Goal: Communication & Community: Answer question/provide support

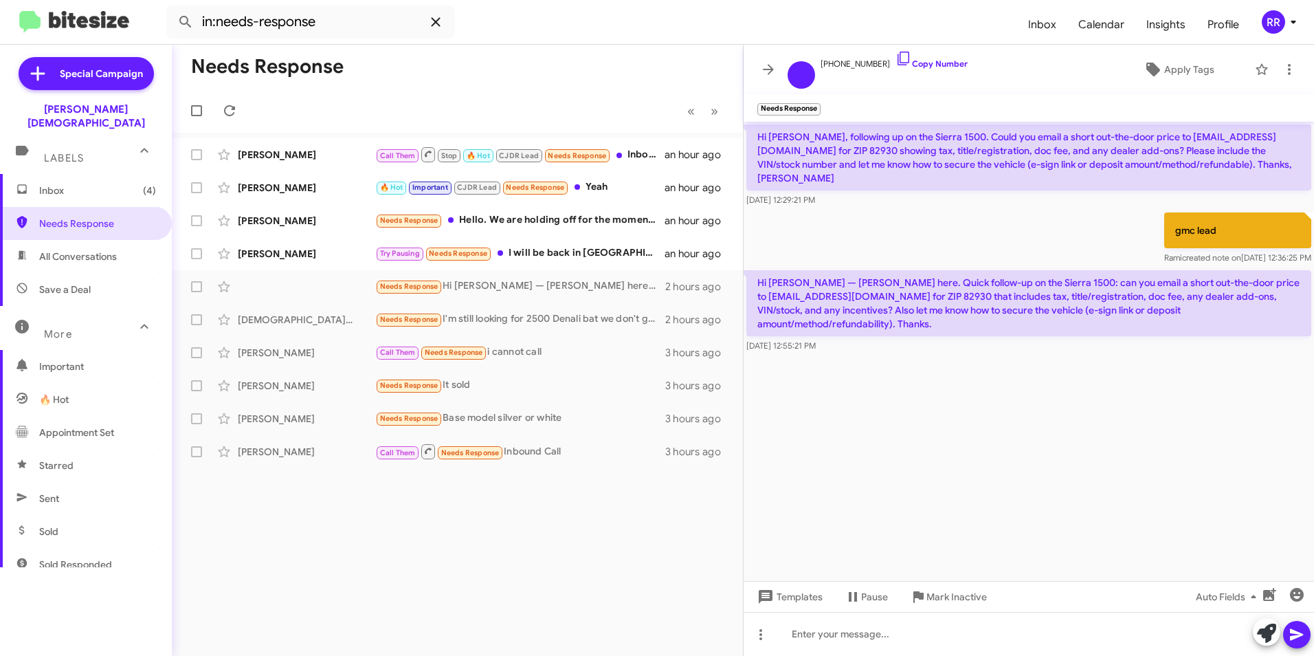
click at [429, 25] on icon at bounding box center [436, 22] width 16 height 16
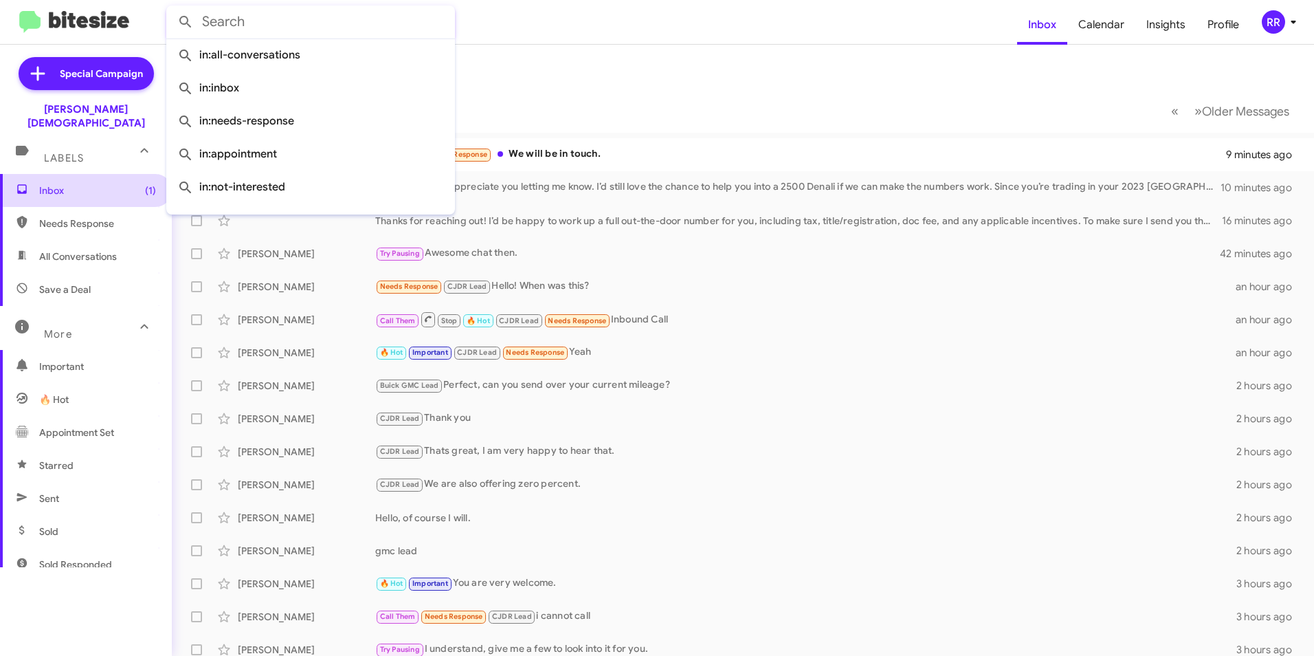
click at [80, 184] on span "Inbox (1)" at bounding box center [97, 191] width 117 height 14
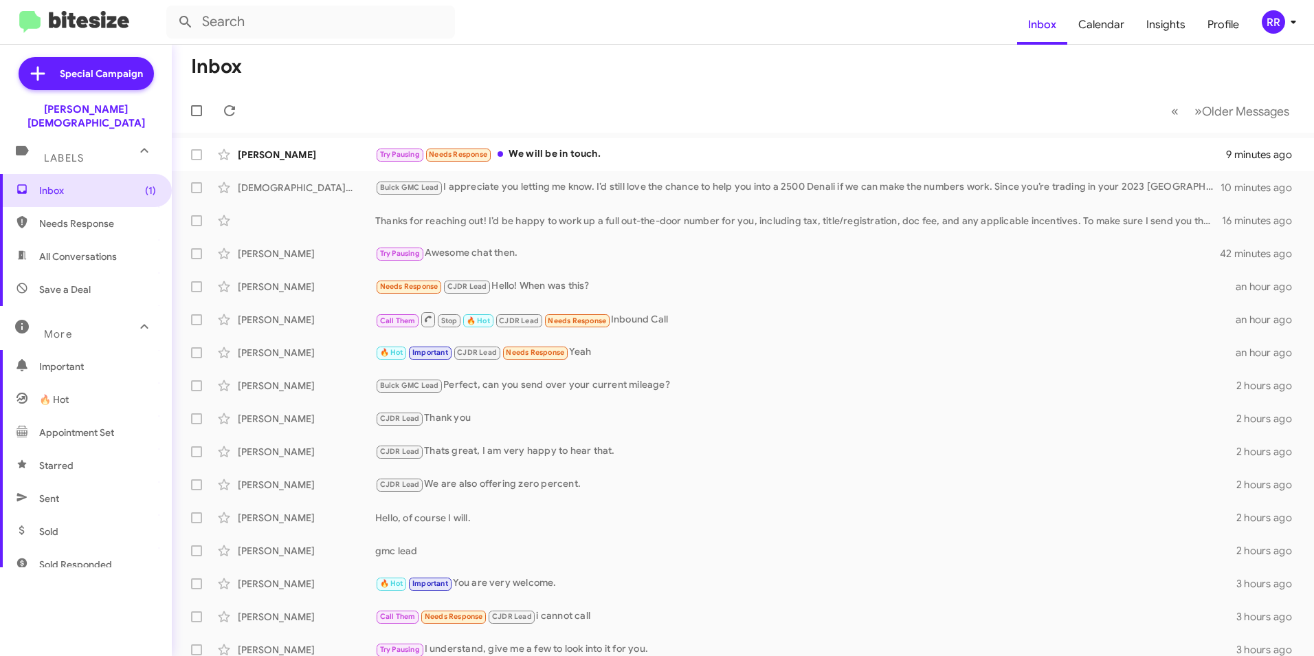
click at [78, 217] on span "Needs Response" at bounding box center [97, 224] width 117 height 14
type input "in:needs-response"
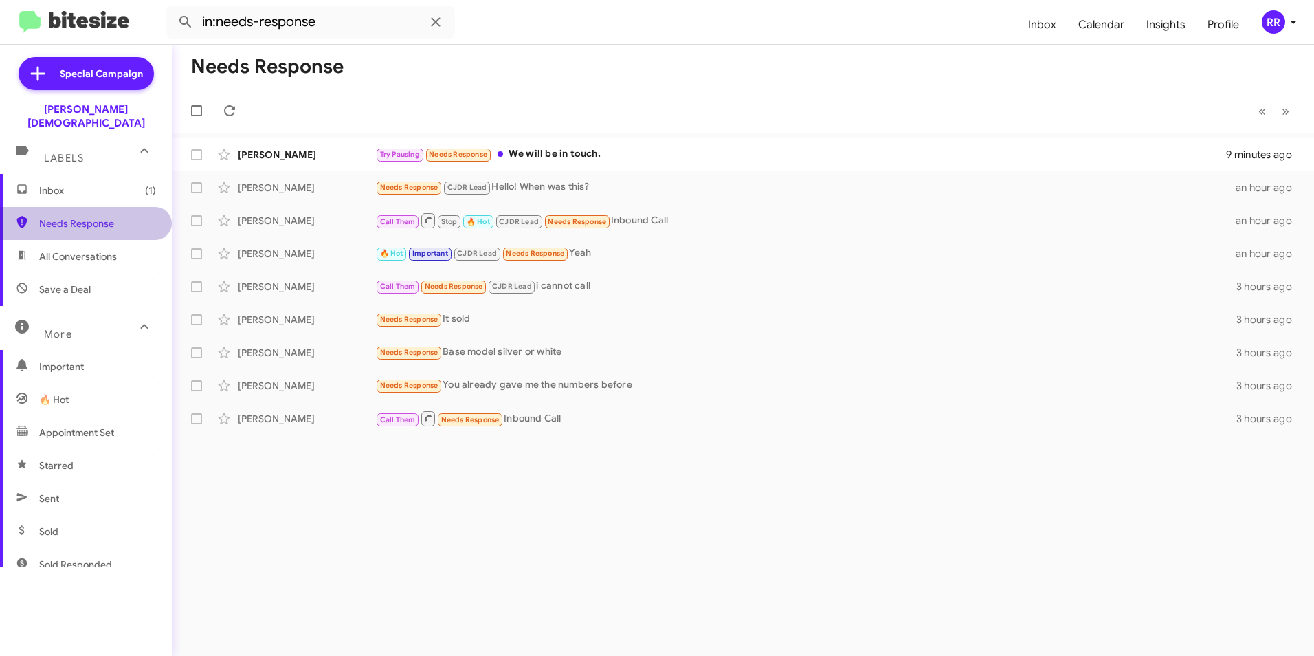
click at [98, 217] on span "Needs Response" at bounding box center [97, 224] width 117 height 14
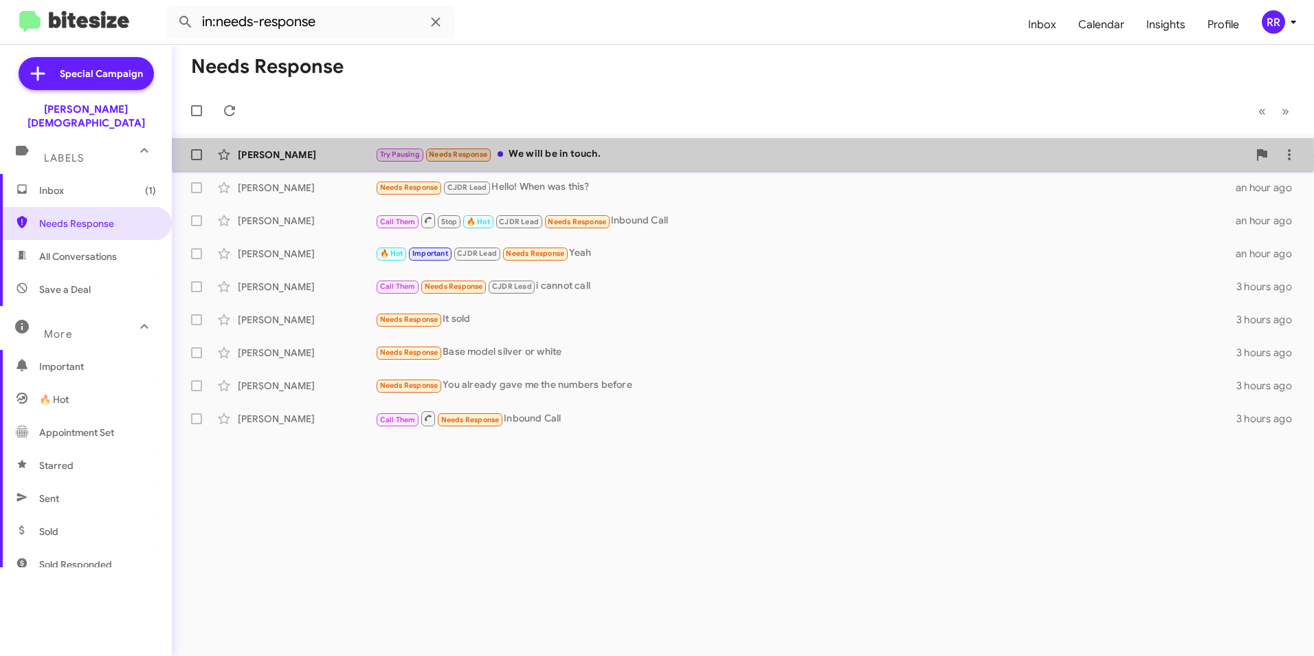
click at [329, 155] on div "[PERSON_NAME]" at bounding box center [306, 155] width 137 height 14
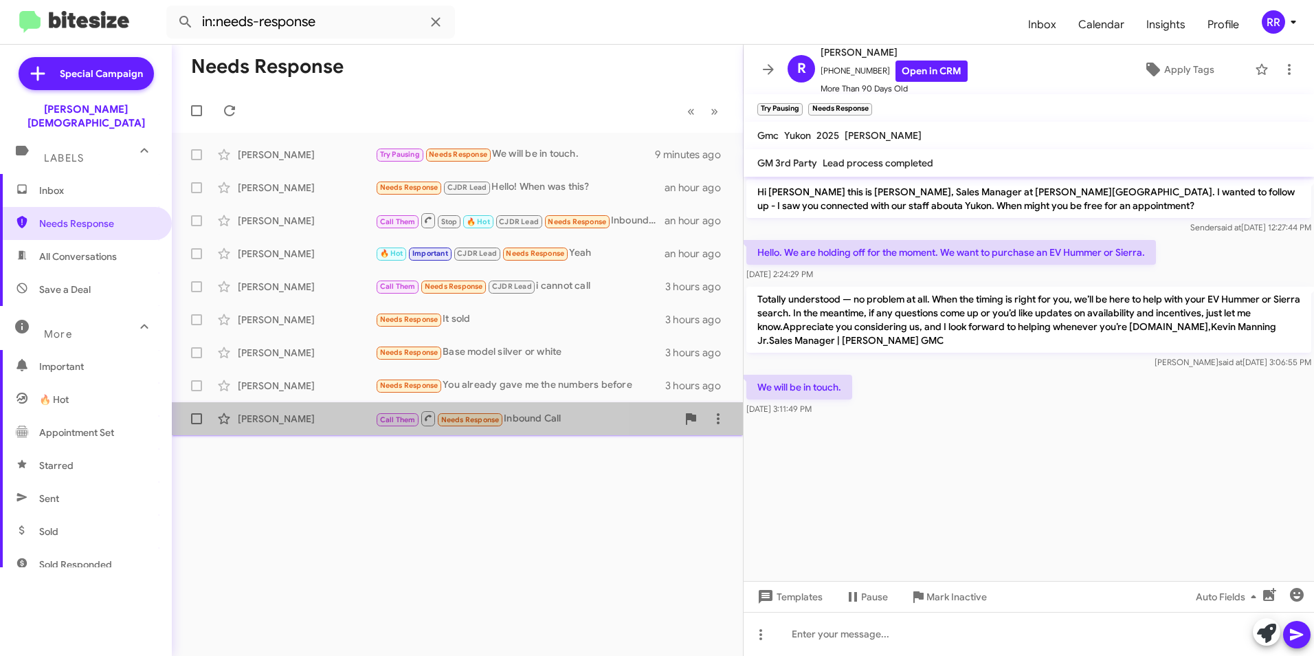
click at [337, 417] on div "[PERSON_NAME]" at bounding box center [306, 419] width 137 height 14
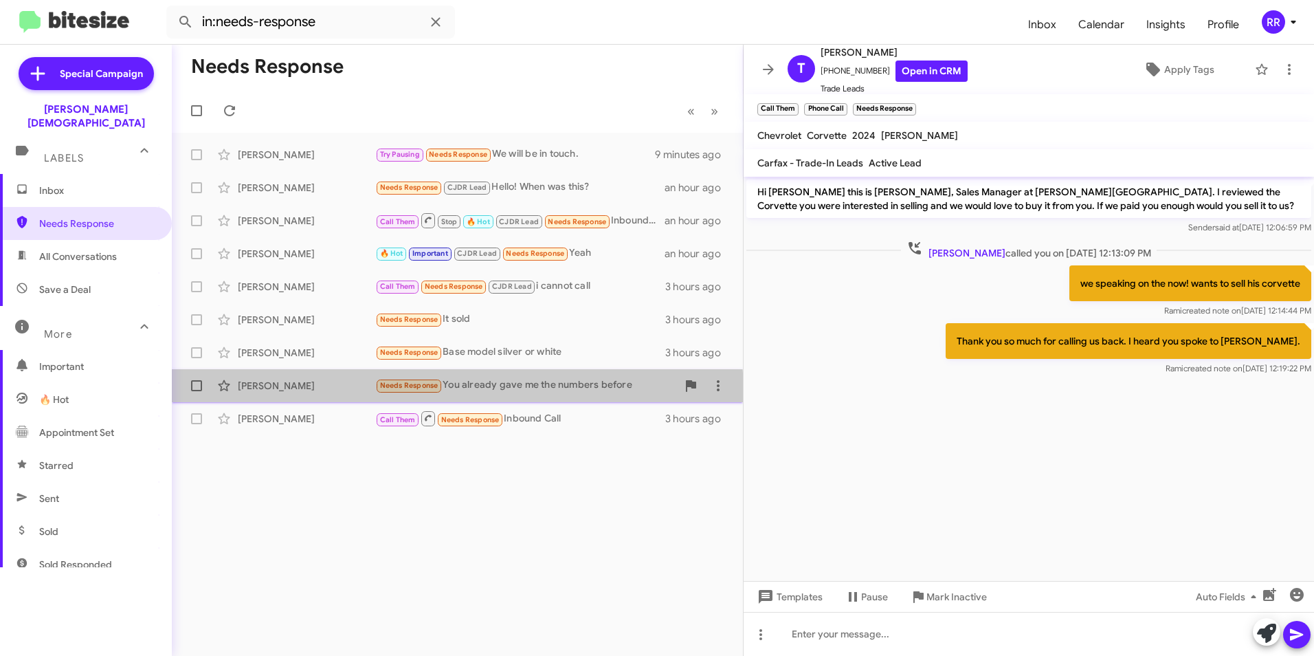
click at [322, 396] on div "[PERSON_NAME] Needs Response You already gave me the numbers before 3 hours ago" at bounding box center [457, 385] width 549 height 27
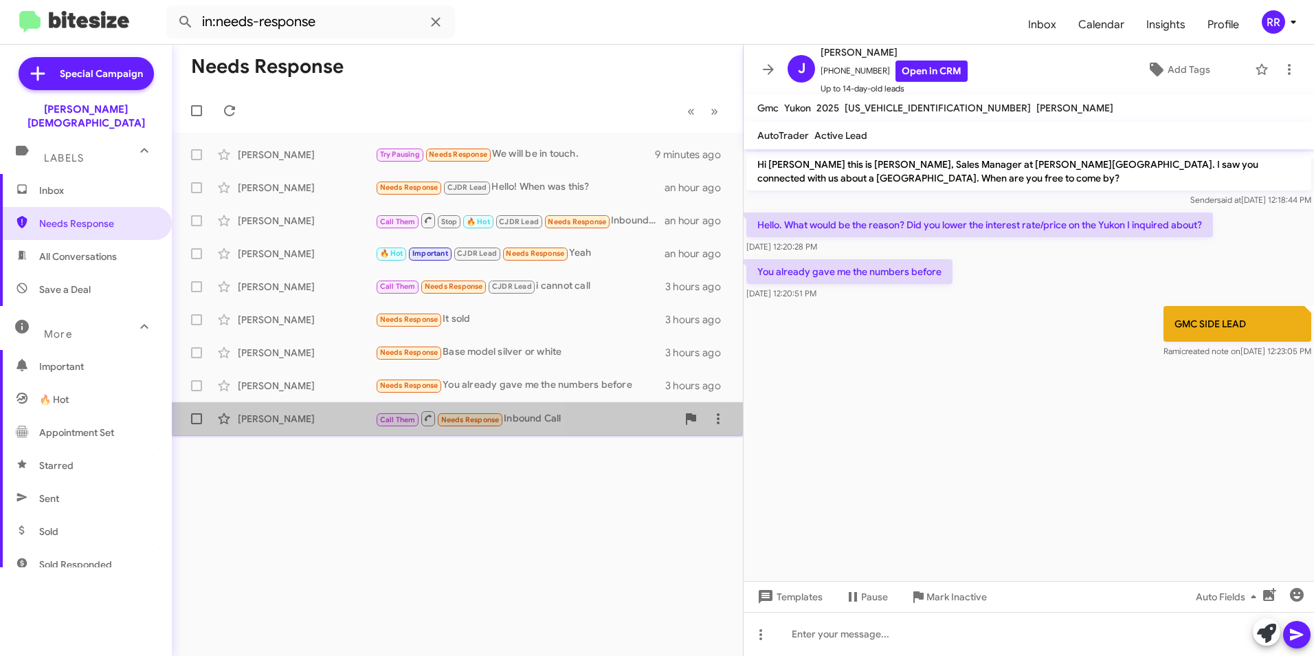
click at [305, 413] on div "[PERSON_NAME]" at bounding box center [306, 419] width 137 height 14
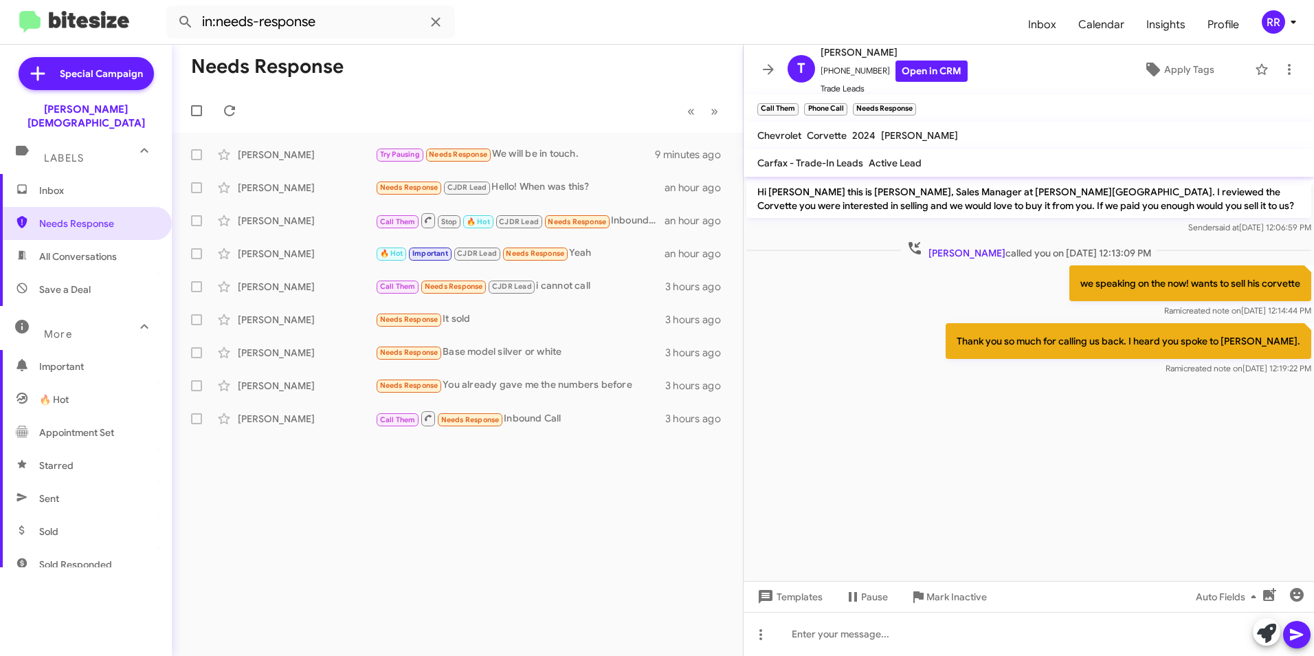
drag, startPoint x: 1004, startPoint y: 337, endPoint x: 1016, endPoint y: 341, distance: 12.4
click at [1019, 338] on p "Thank you so much for calling us back. I heard you spoke to [PERSON_NAME]." at bounding box center [1129, 341] width 366 height 36
drag, startPoint x: 1015, startPoint y: 341, endPoint x: 1156, endPoint y: 357, distance: 141.8
click at [1154, 344] on p "Thank you so much for calling us back. I heard you spoke to [PERSON_NAME]." at bounding box center [1129, 341] width 366 height 36
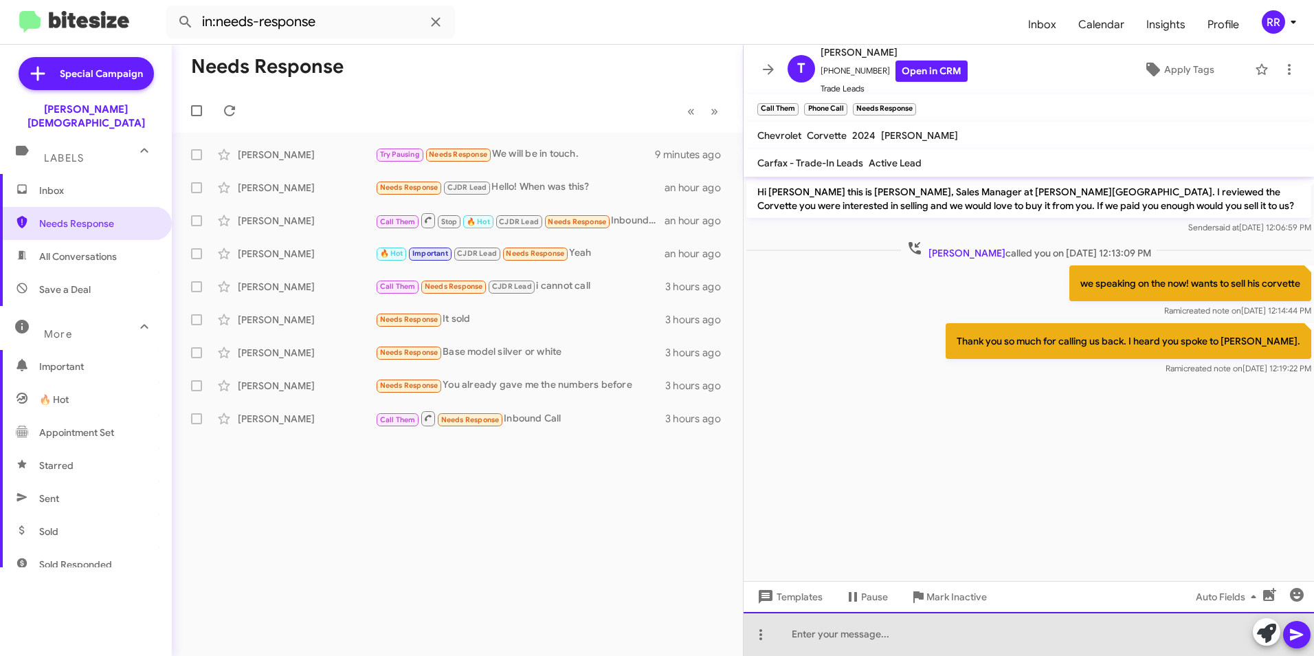
click at [839, 636] on div at bounding box center [1029, 634] width 571 height 44
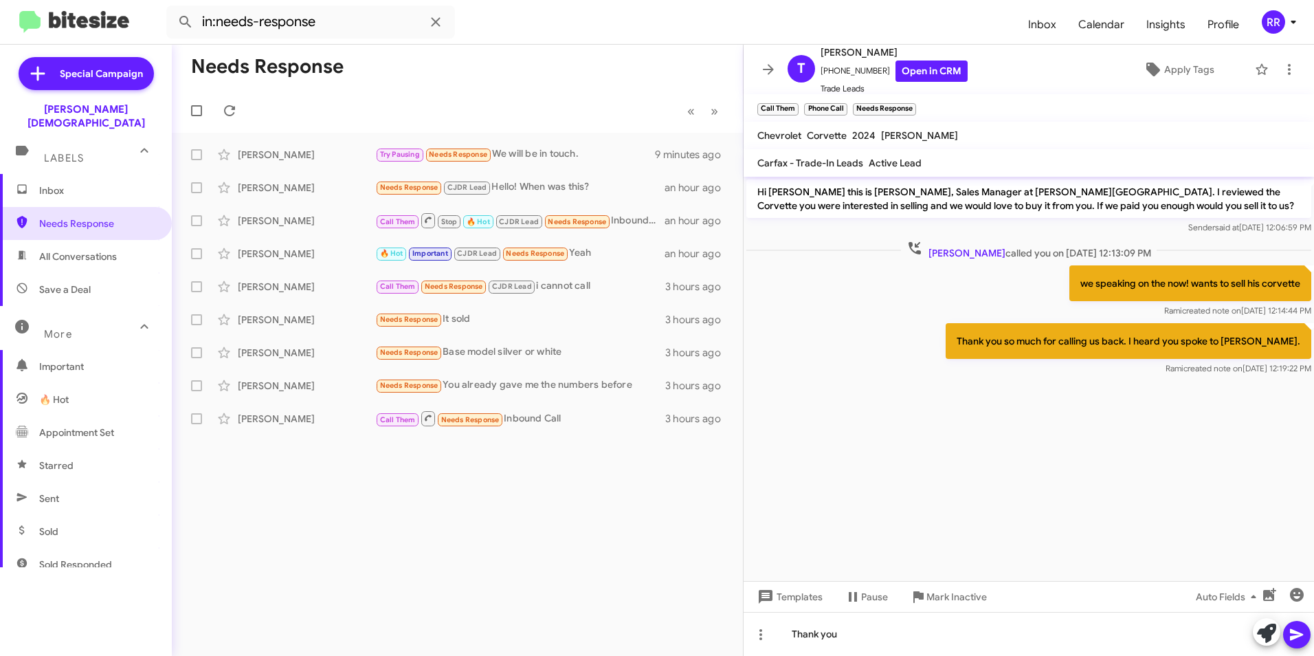
click at [1303, 630] on icon at bounding box center [1297, 634] width 16 height 16
click at [294, 380] on div "[PERSON_NAME]" at bounding box center [306, 386] width 137 height 14
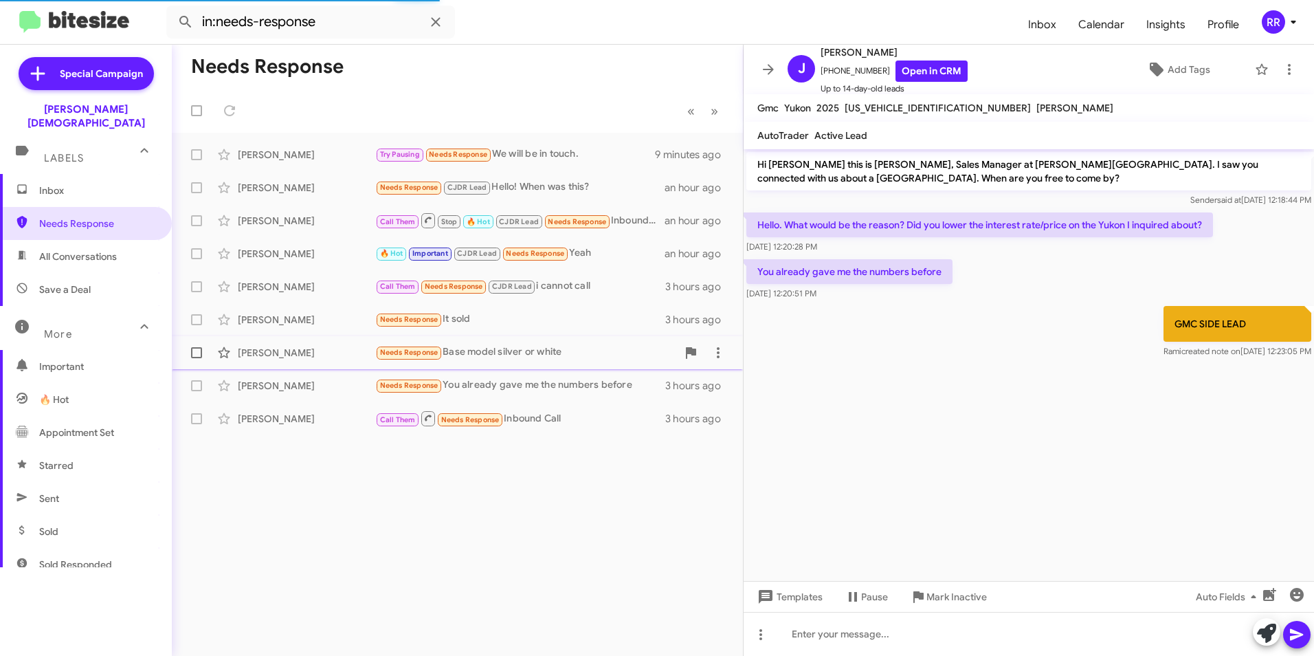
click at [277, 356] on div "[PERSON_NAME]" at bounding box center [306, 353] width 137 height 14
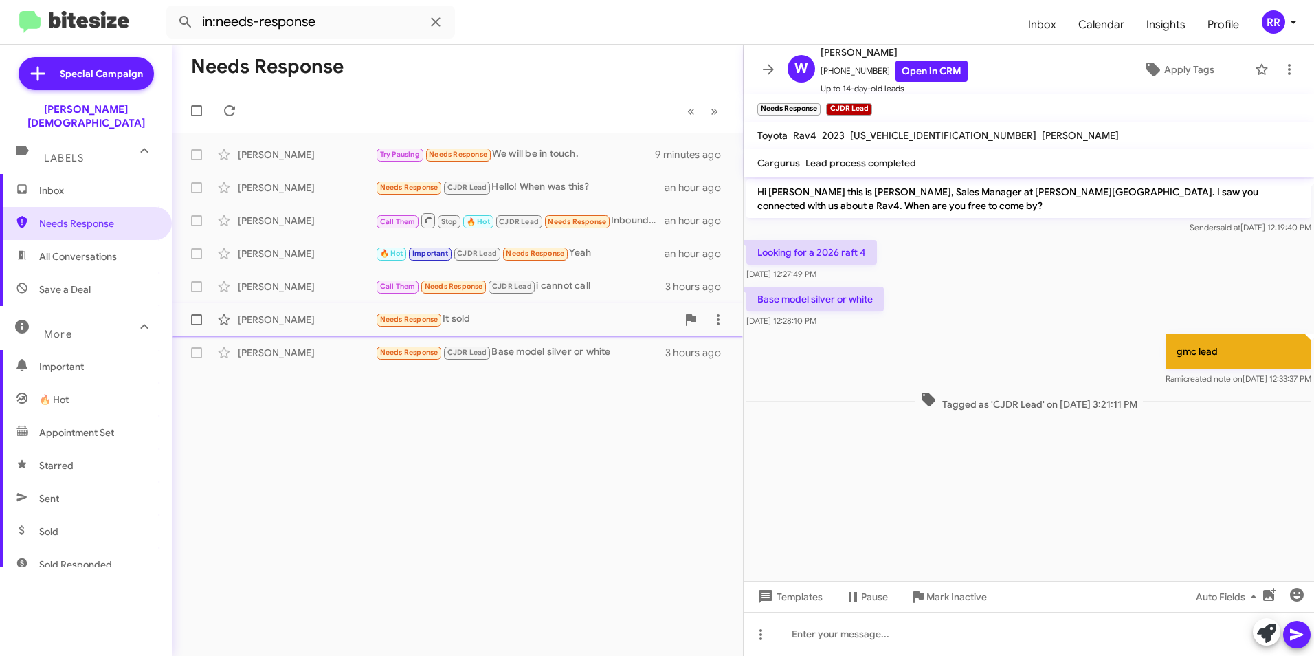
click at [273, 320] on div "[PERSON_NAME]" at bounding box center [306, 320] width 137 height 14
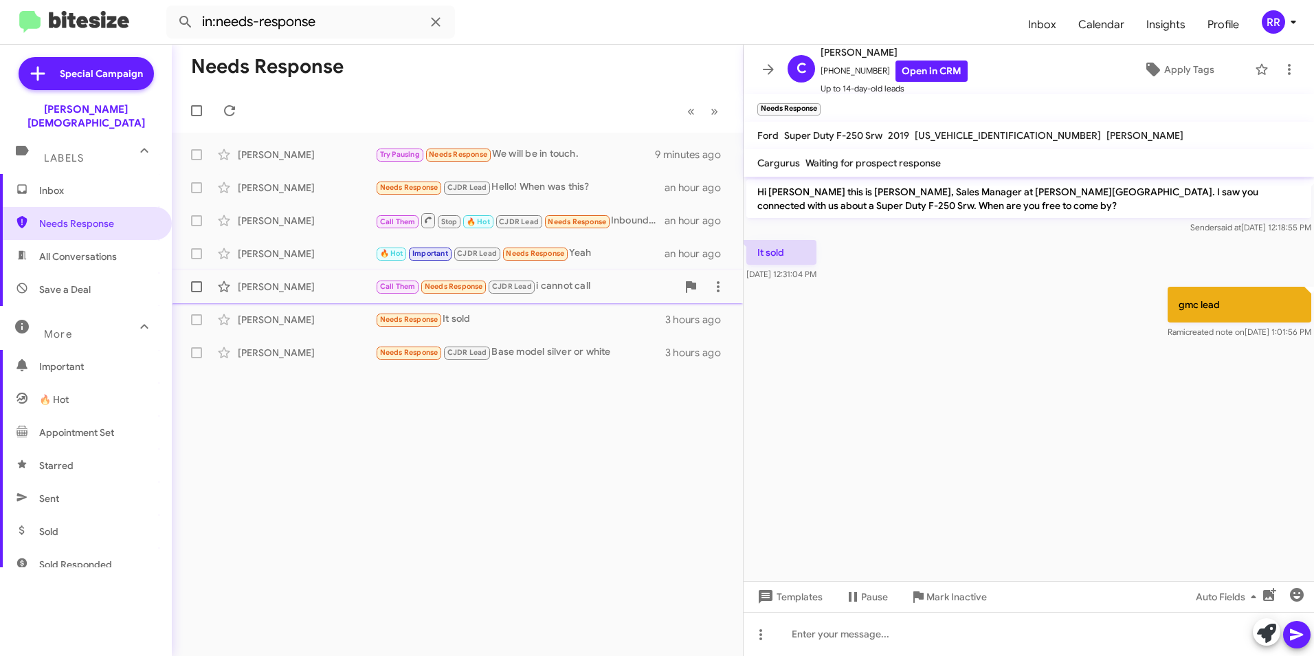
click at [264, 283] on div "[PERSON_NAME]" at bounding box center [306, 287] width 137 height 14
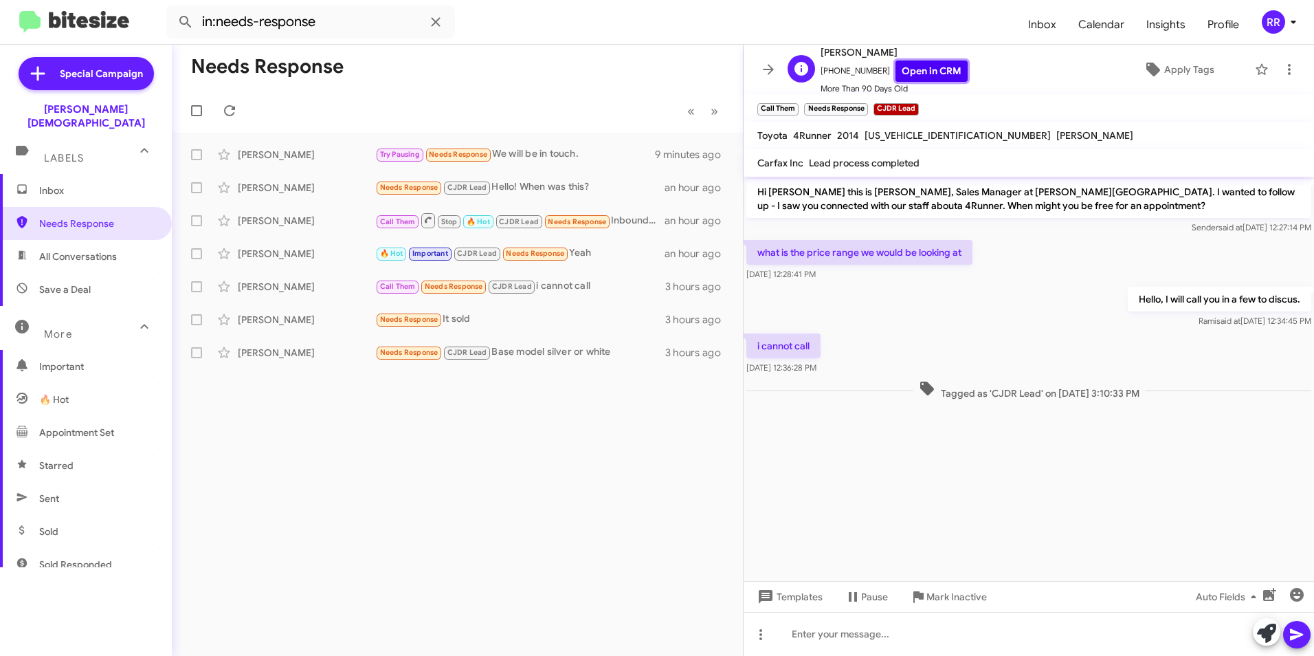
click at [912, 71] on link "Open in CRM" at bounding box center [932, 70] width 72 height 21
click at [275, 254] on div "[PERSON_NAME]" at bounding box center [306, 254] width 137 height 14
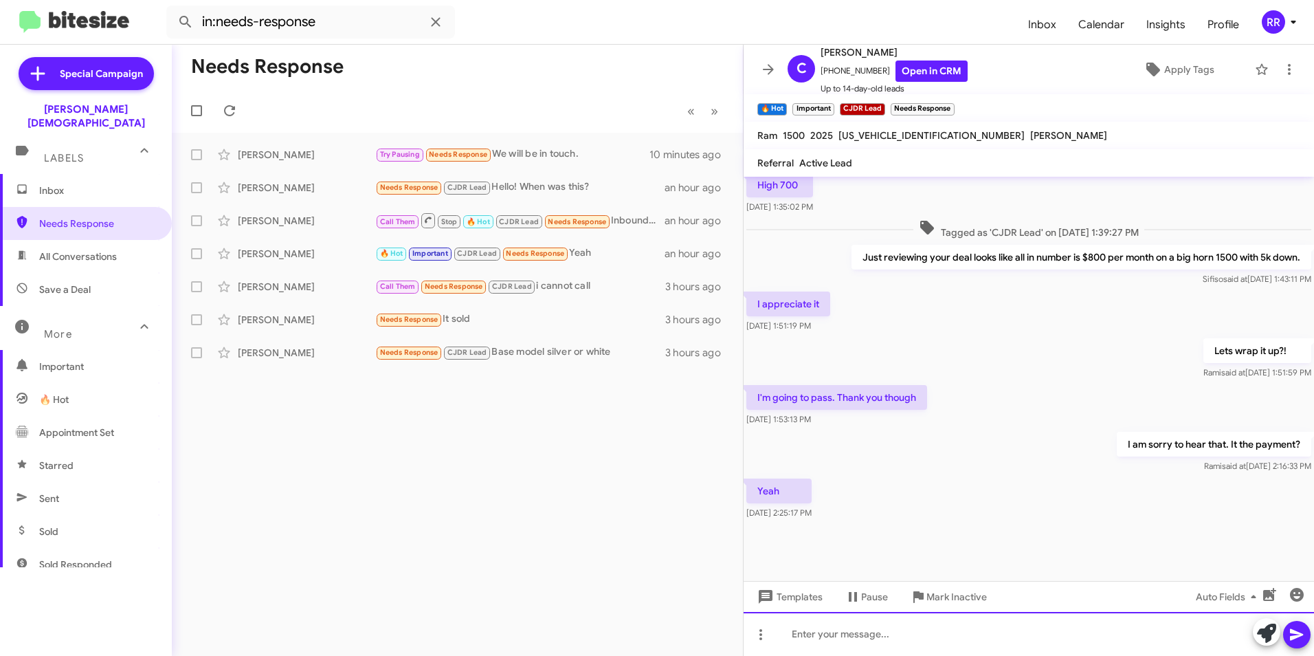
click at [832, 639] on div at bounding box center [1029, 634] width 571 height 44
click at [1304, 630] on icon at bounding box center [1297, 634] width 16 height 16
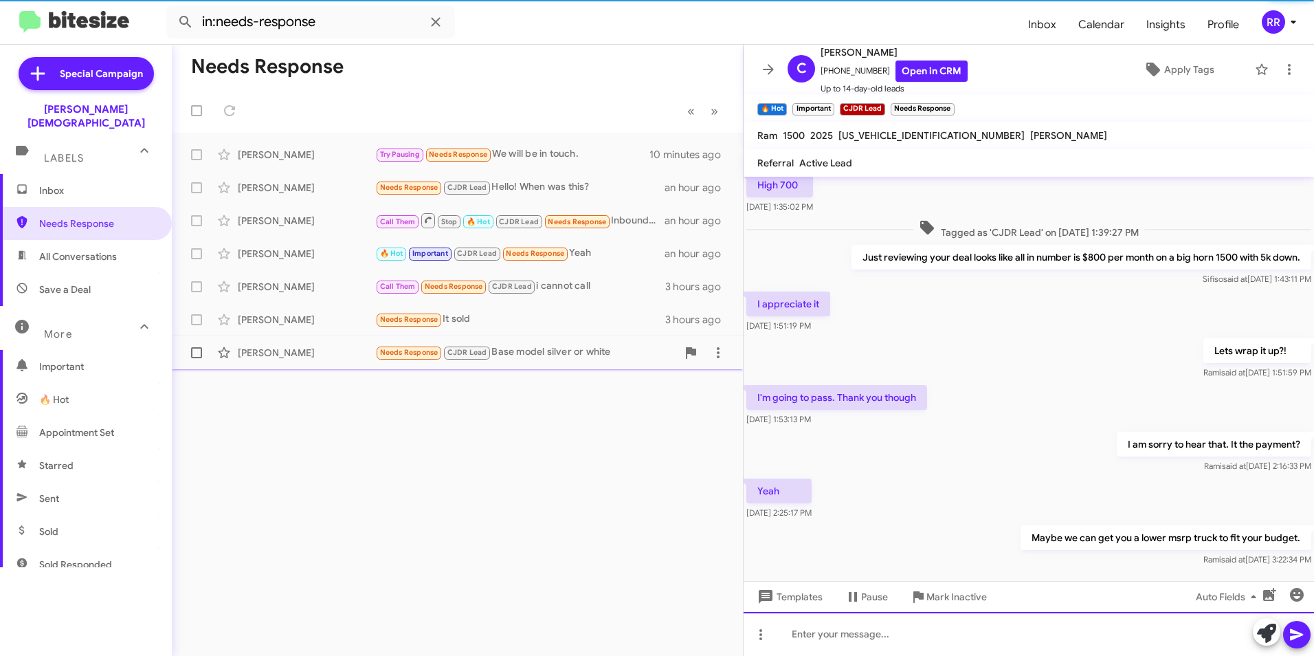
scroll to position [0, 0]
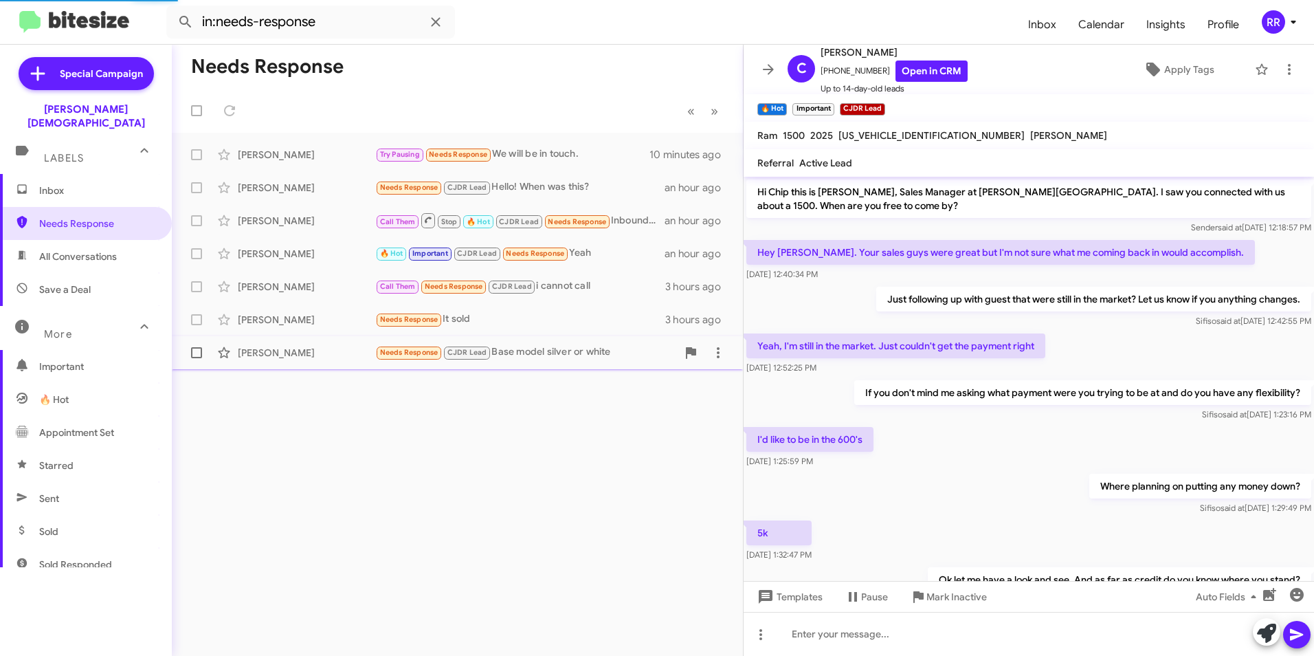
click at [248, 355] on div "[PERSON_NAME]" at bounding box center [306, 353] width 137 height 14
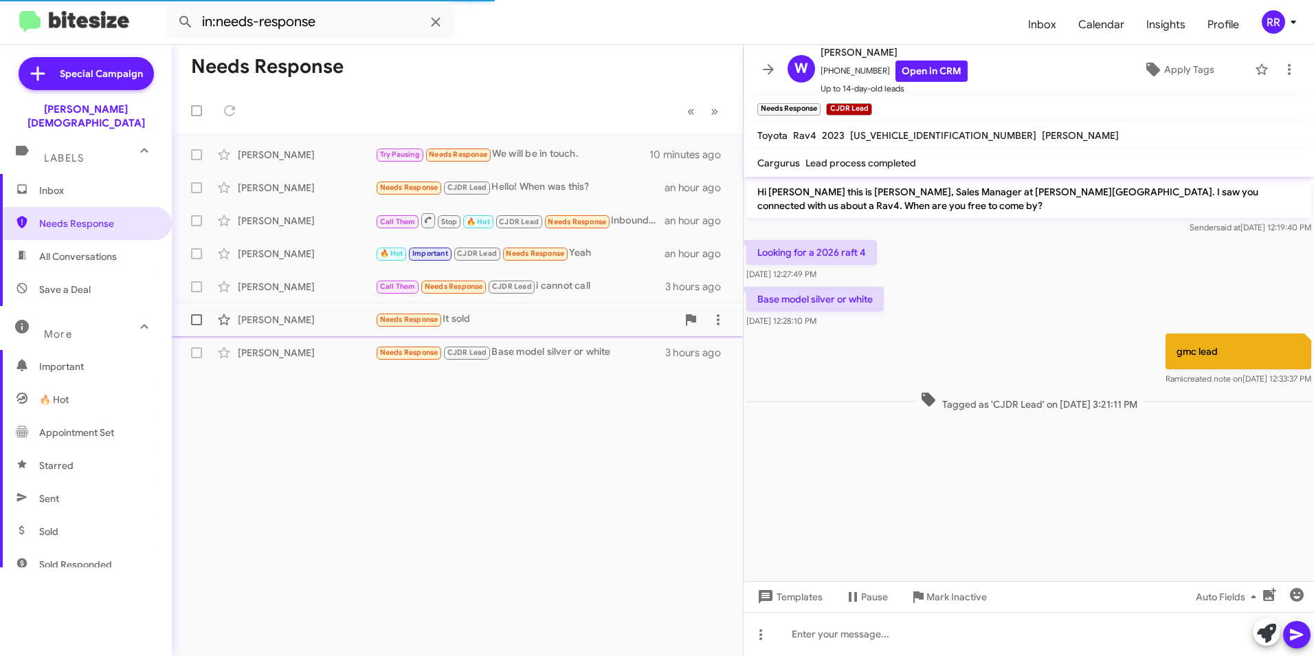
click at [257, 322] on div "[PERSON_NAME]" at bounding box center [306, 320] width 137 height 14
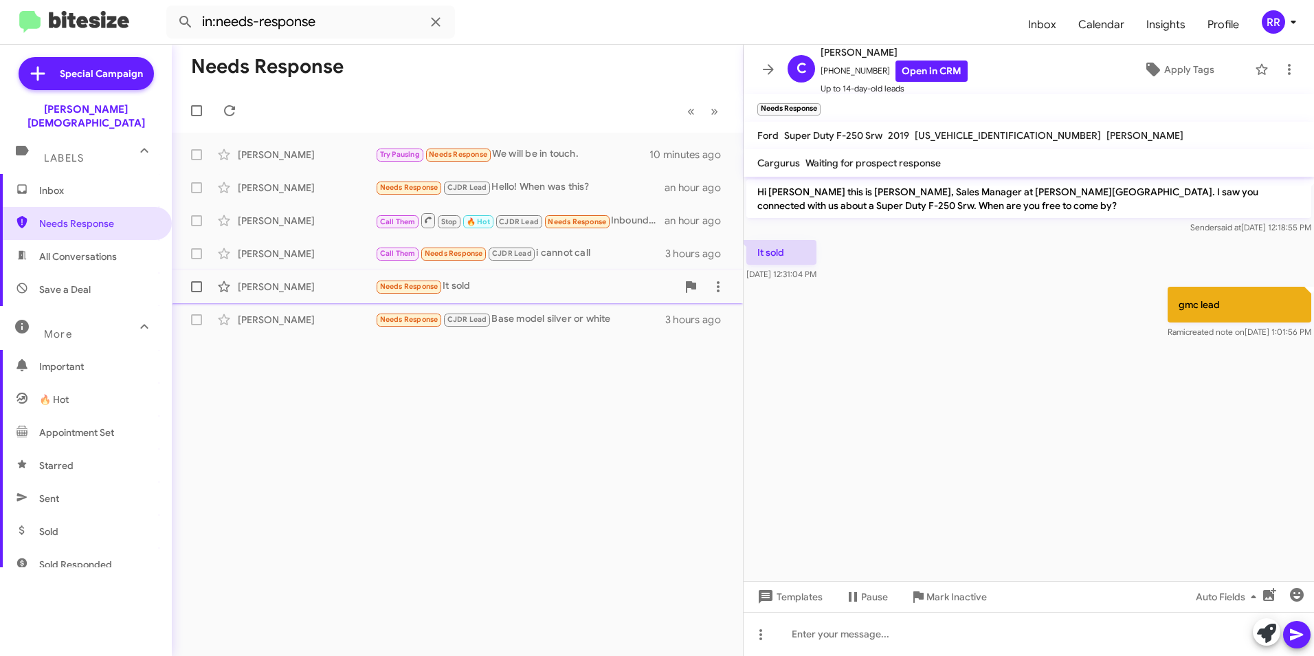
click at [258, 323] on div "[PERSON_NAME]" at bounding box center [306, 320] width 137 height 14
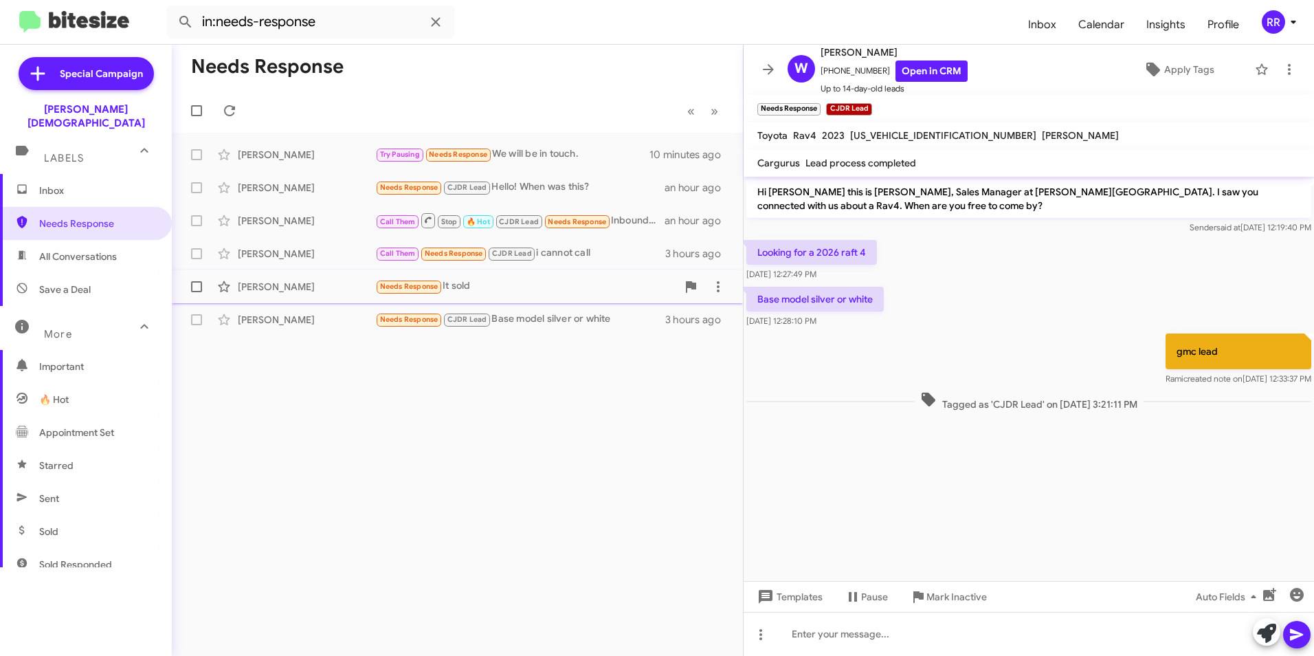
click at [261, 289] on div "[PERSON_NAME]" at bounding box center [306, 287] width 137 height 14
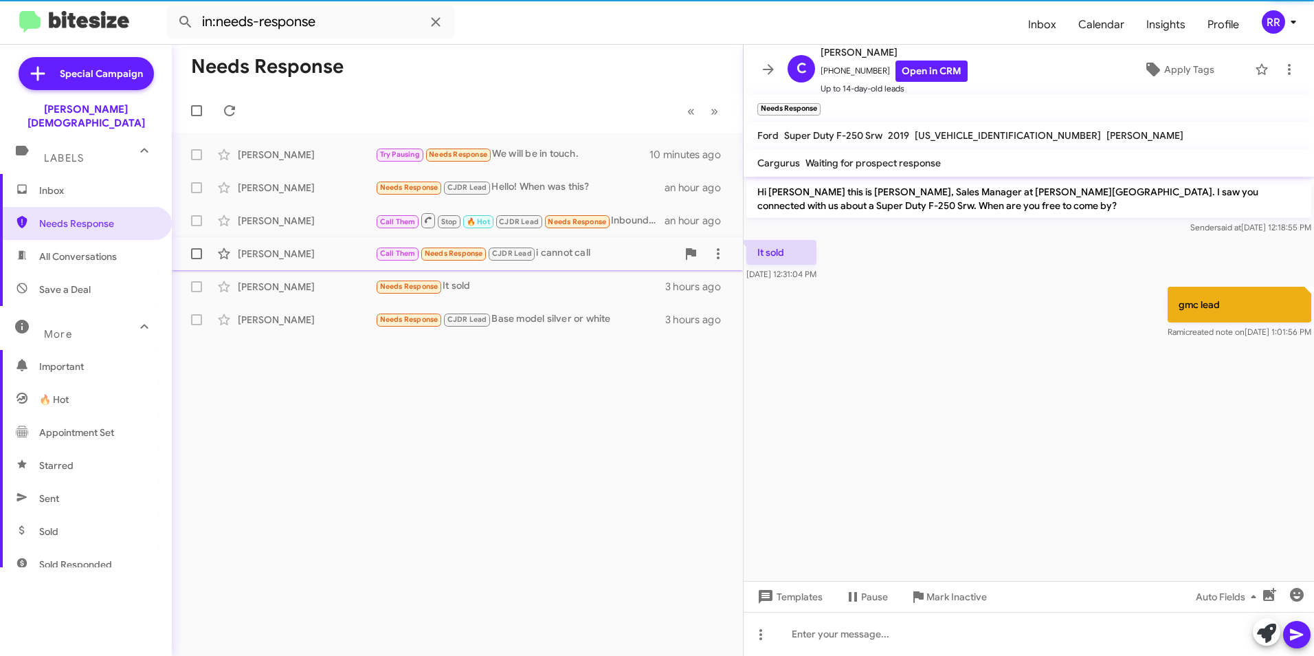
click at [257, 258] on div "[PERSON_NAME]" at bounding box center [306, 254] width 137 height 14
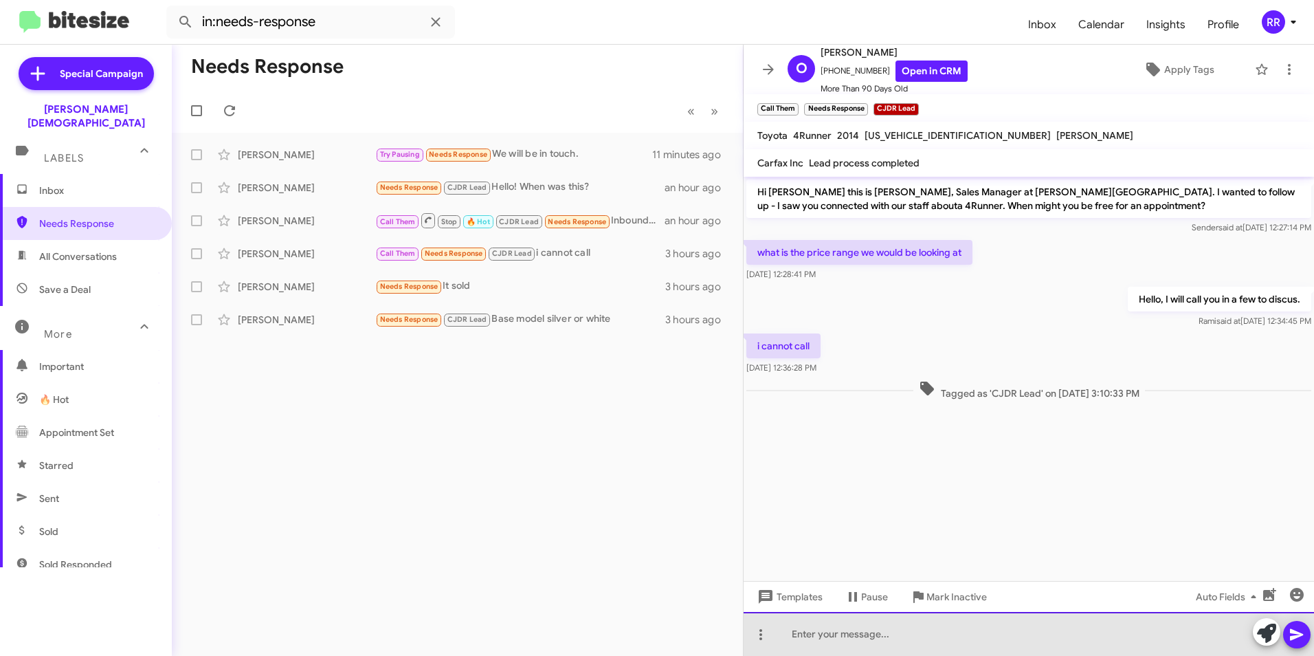
click at [833, 635] on div at bounding box center [1029, 634] width 571 height 44
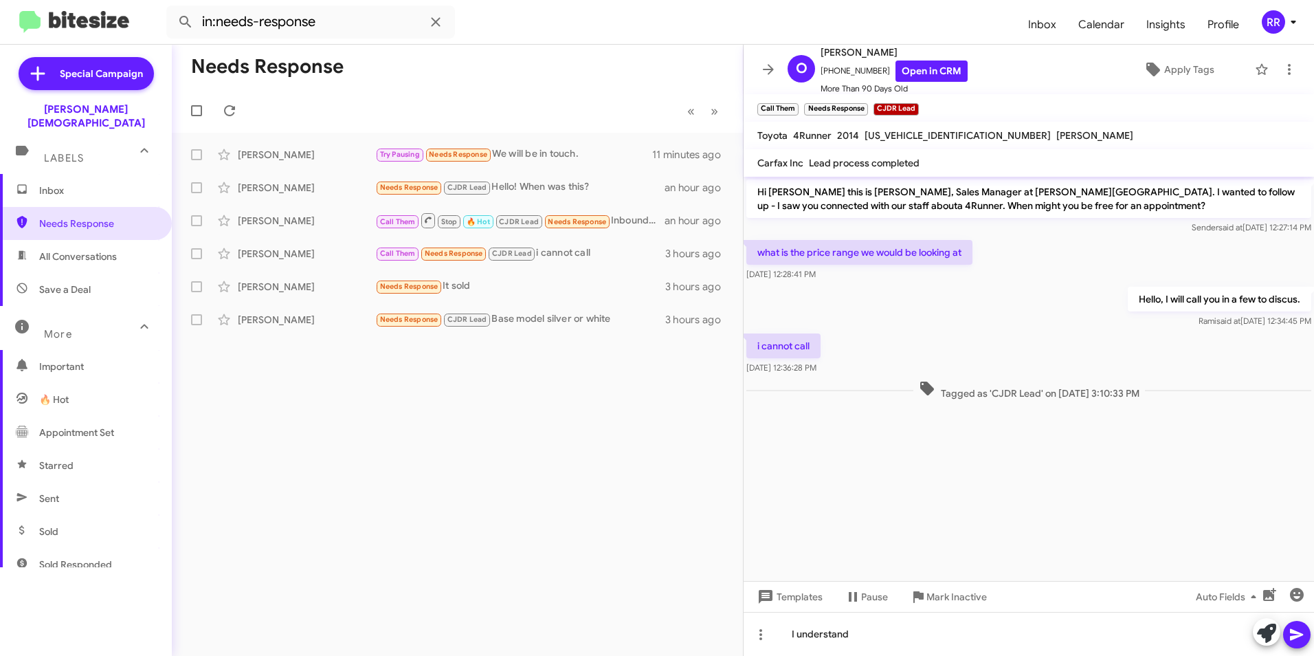
click at [1300, 634] on icon at bounding box center [1296, 635] width 13 height 12
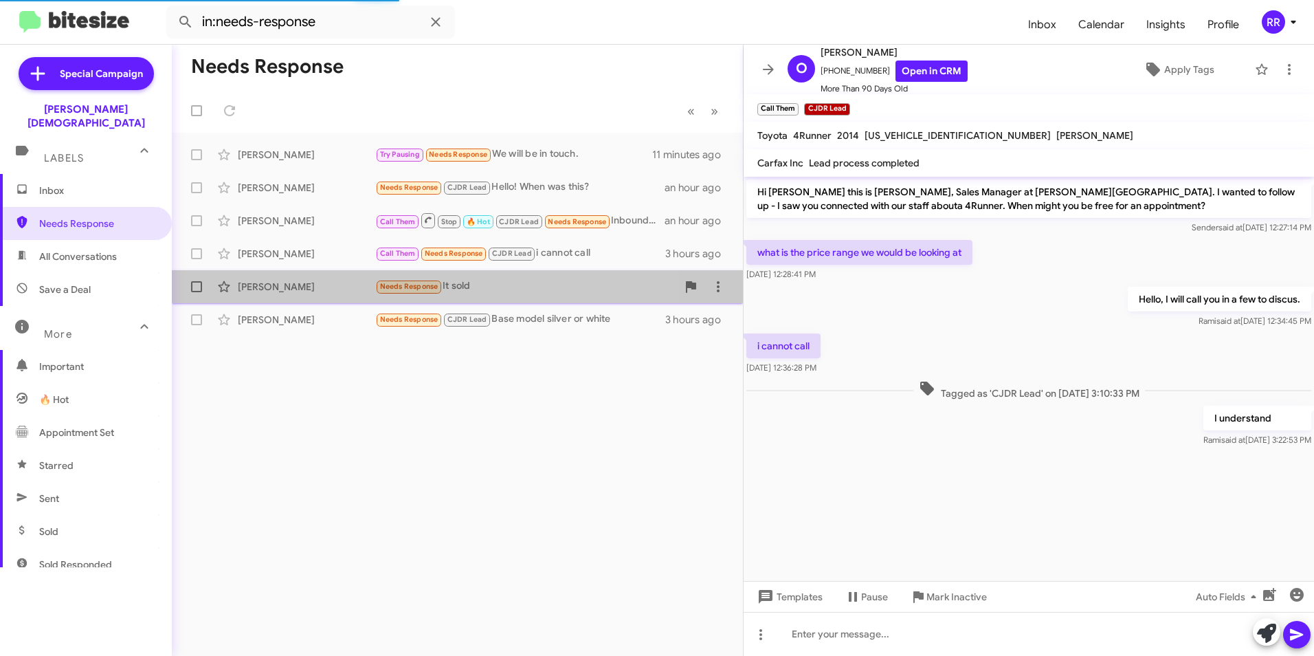
click at [275, 288] on div "[PERSON_NAME]" at bounding box center [306, 287] width 137 height 14
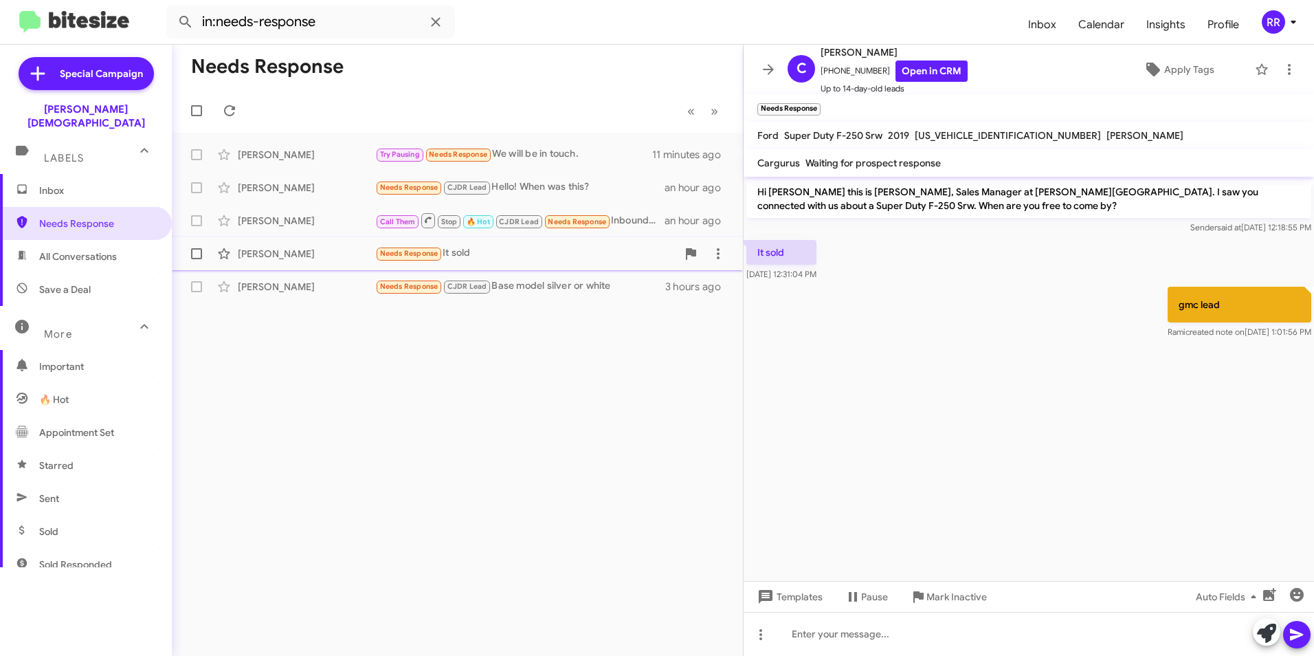
click at [275, 288] on div "[PERSON_NAME]" at bounding box center [306, 287] width 137 height 14
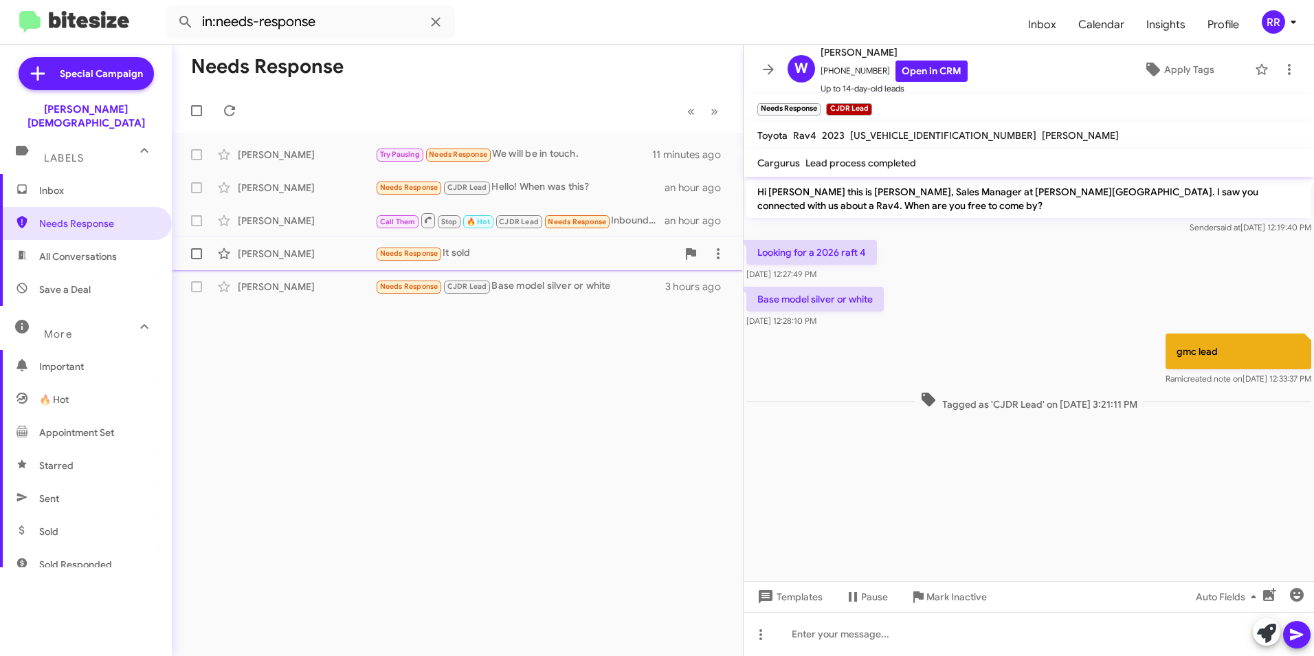
click at [265, 256] on div "[PERSON_NAME]" at bounding box center [306, 254] width 137 height 14
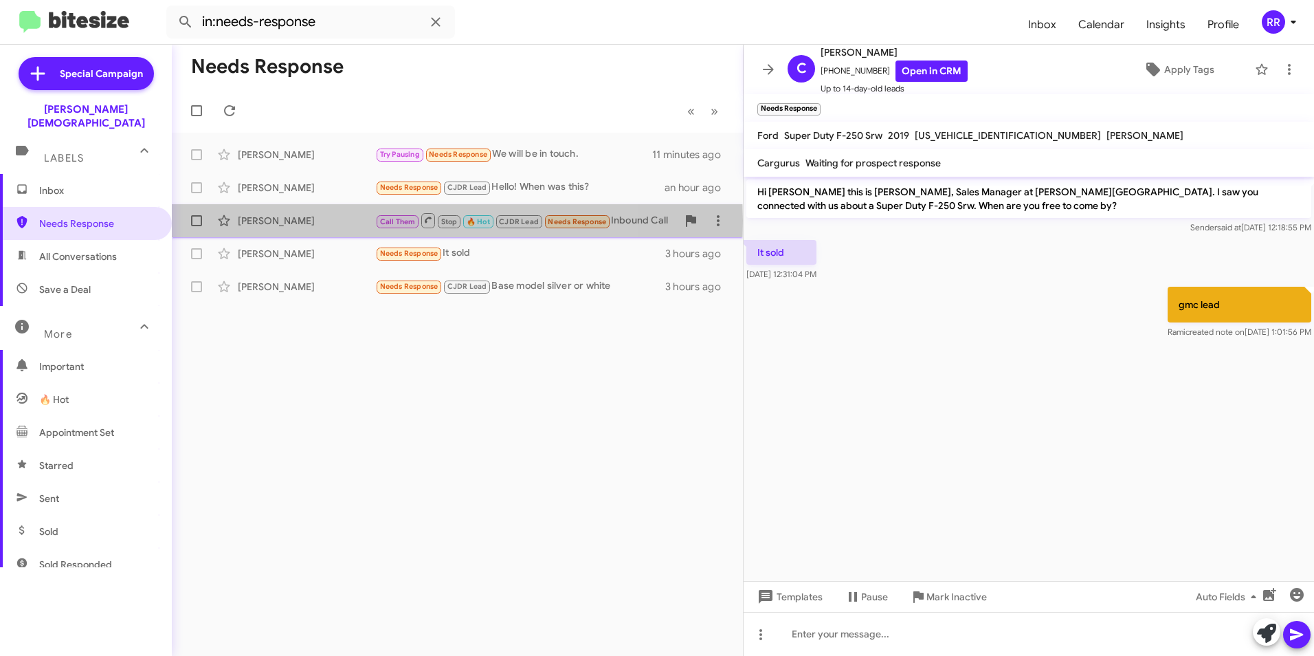
click at [254, 221] on div "[PERSON_NAME]" at bounding box center [306, 221] width 137 height 14
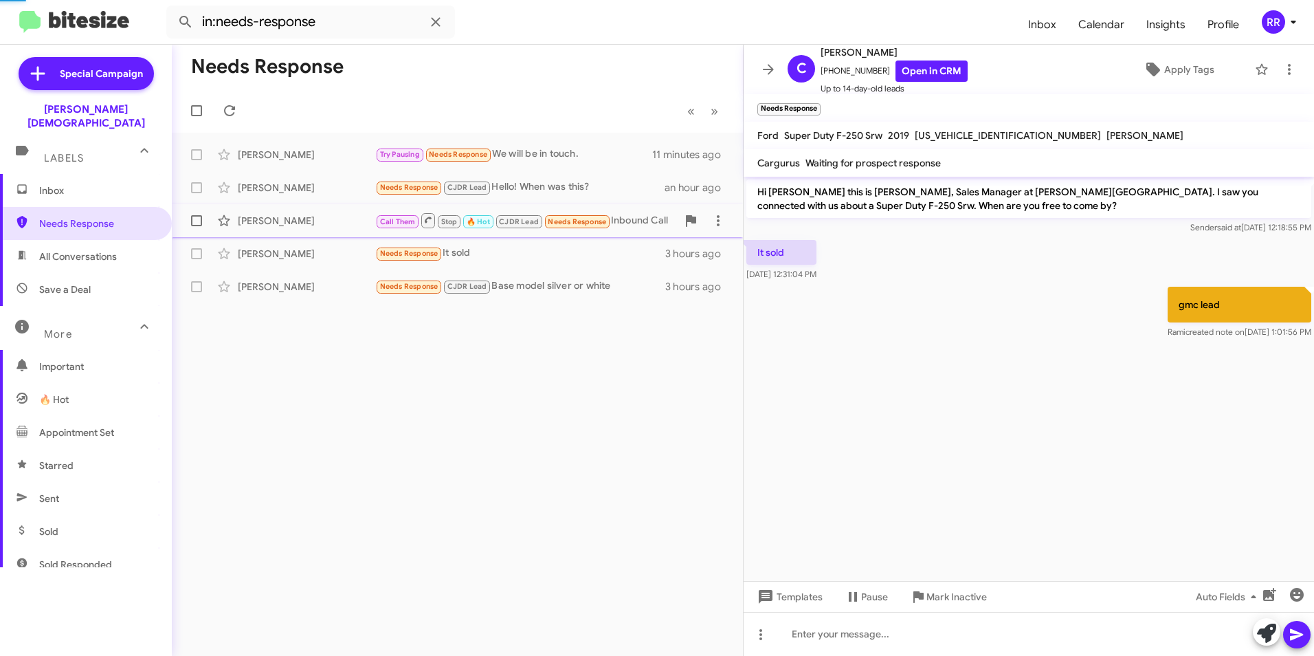
scroll to position [393, 0]
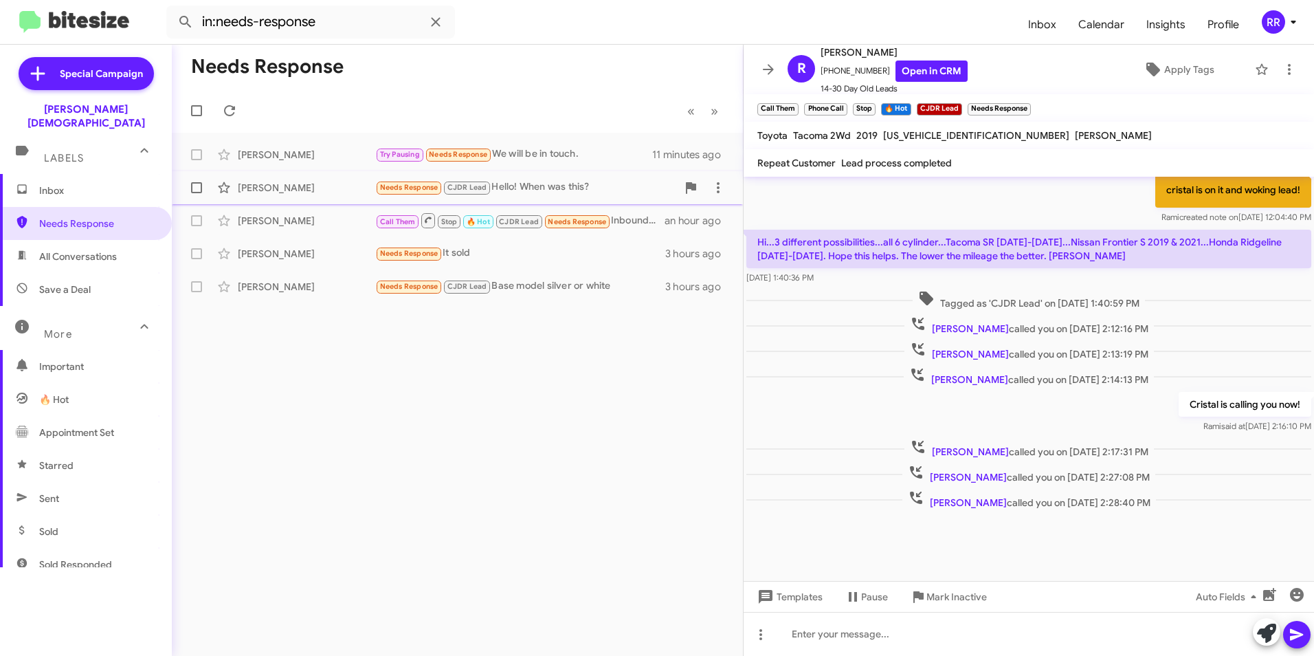
click at [253, 193] on div "[PERSON_NAME]" at bounding box center [306, 188] width 137 height 14
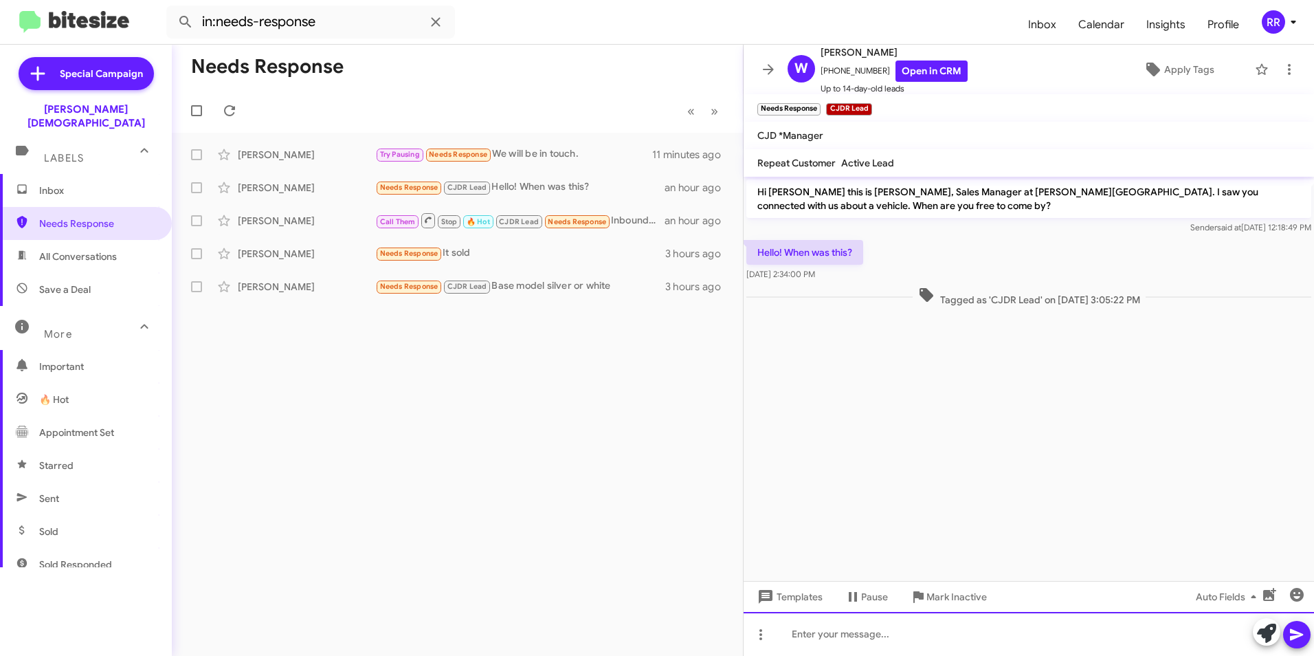
click at [856, 634] on div at bounding box center [1029, 634] width 571 height 44
click at [929, 78] on link "Open in CRM" at bounding box center [932, 70] width 72 height 21
click at [906, 643] on div at bounding box center [1029, 634] width 571 height 44
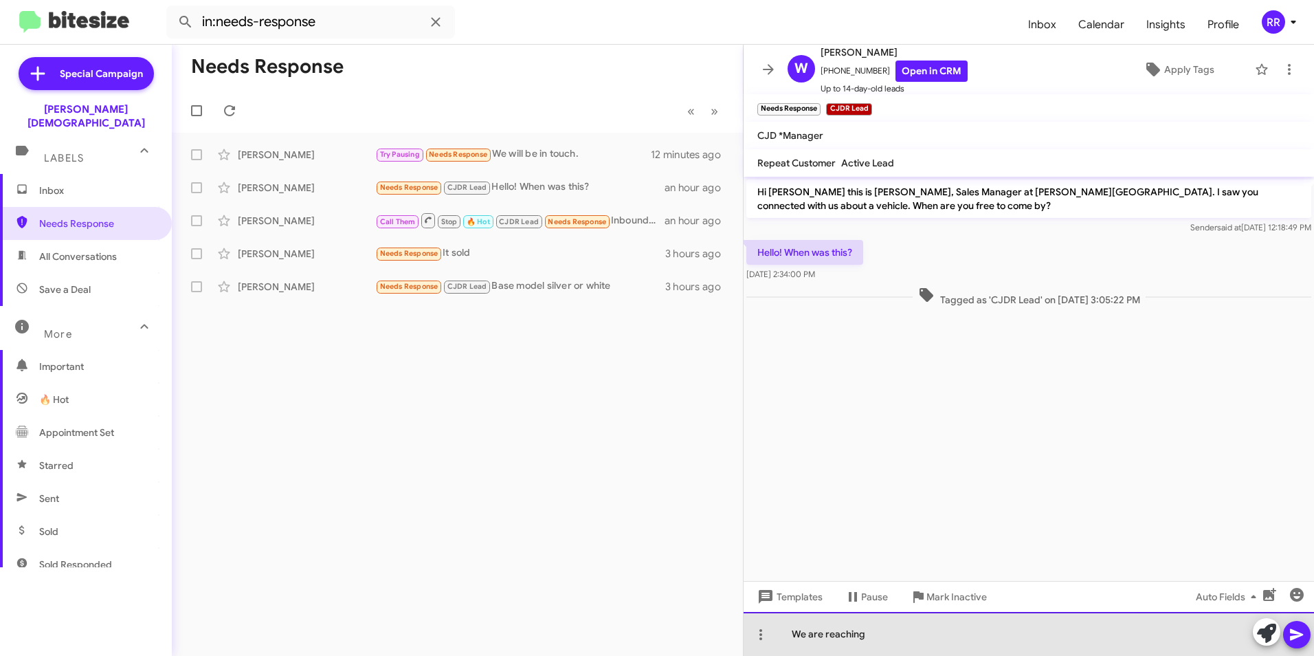
click at [876, 636] on div "We are reaching" at bounding box center [1029, 634] width 571 height 44
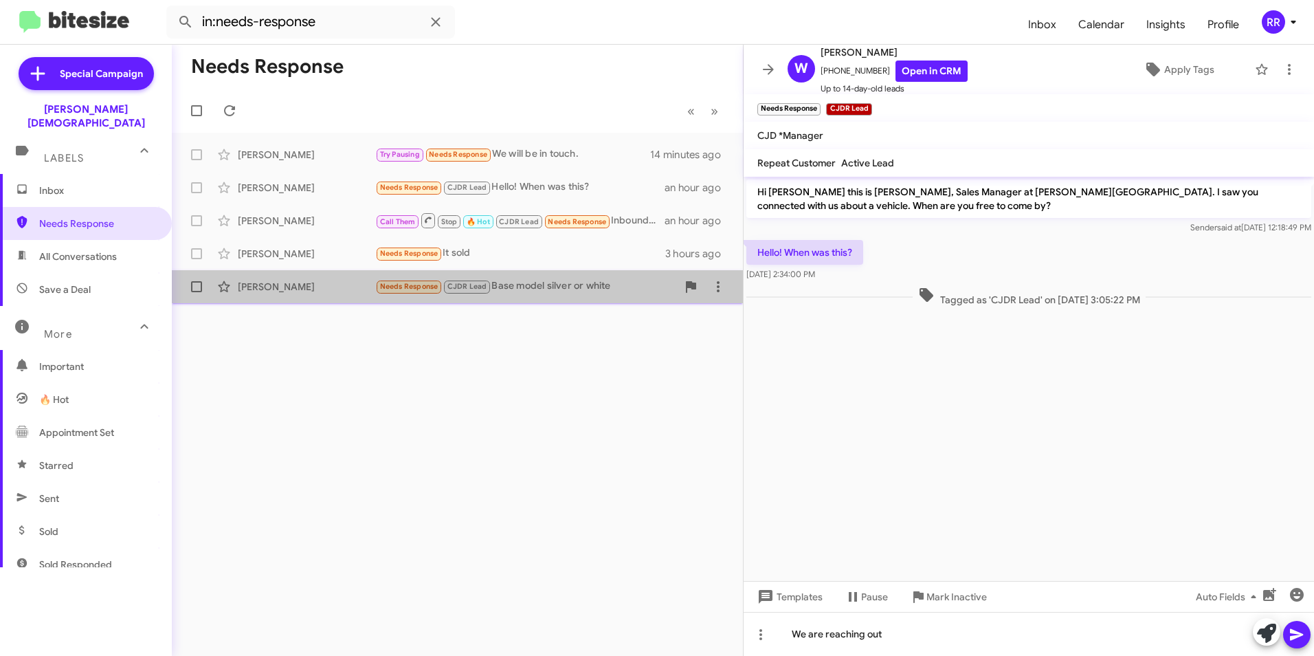
click at [307, 294] on div "[PERSON_NAME] Needs Response CJDR Lead Base model silver or white 3 hours ago" at bounding box center [457, 286] width 549 height 27
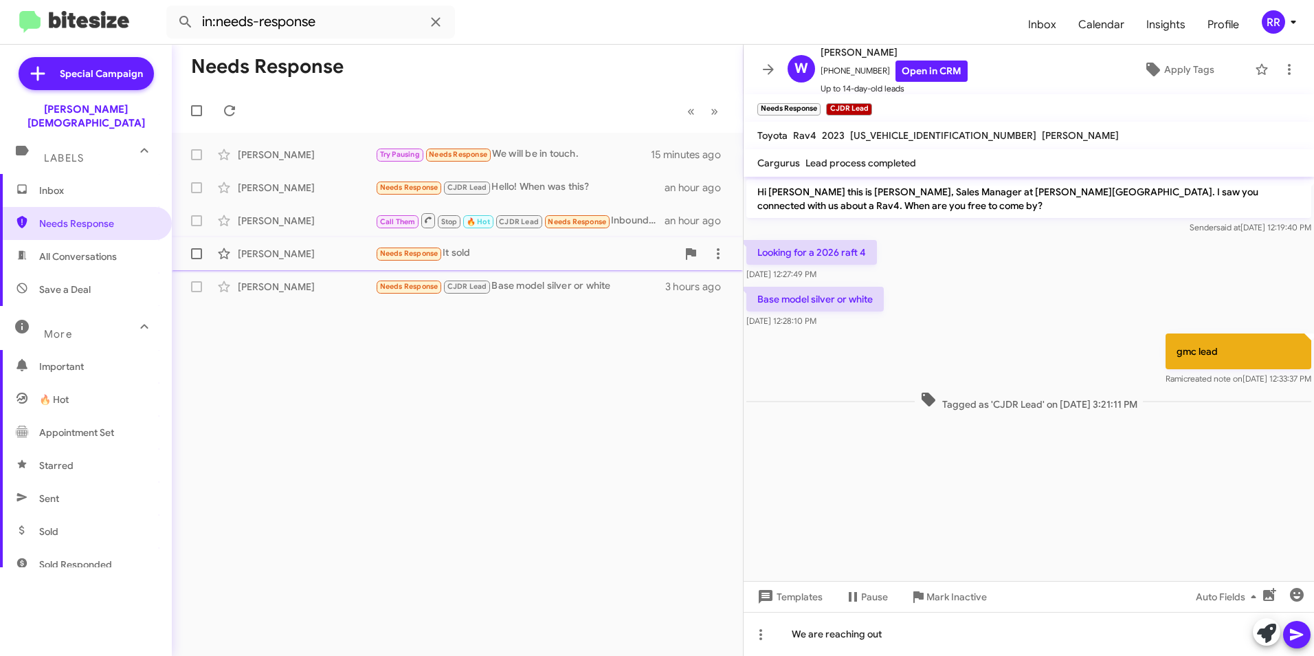
click at [289, 260] on div "[PERSON_NAME]" at bounding box center [306, 254] width 137 height 14
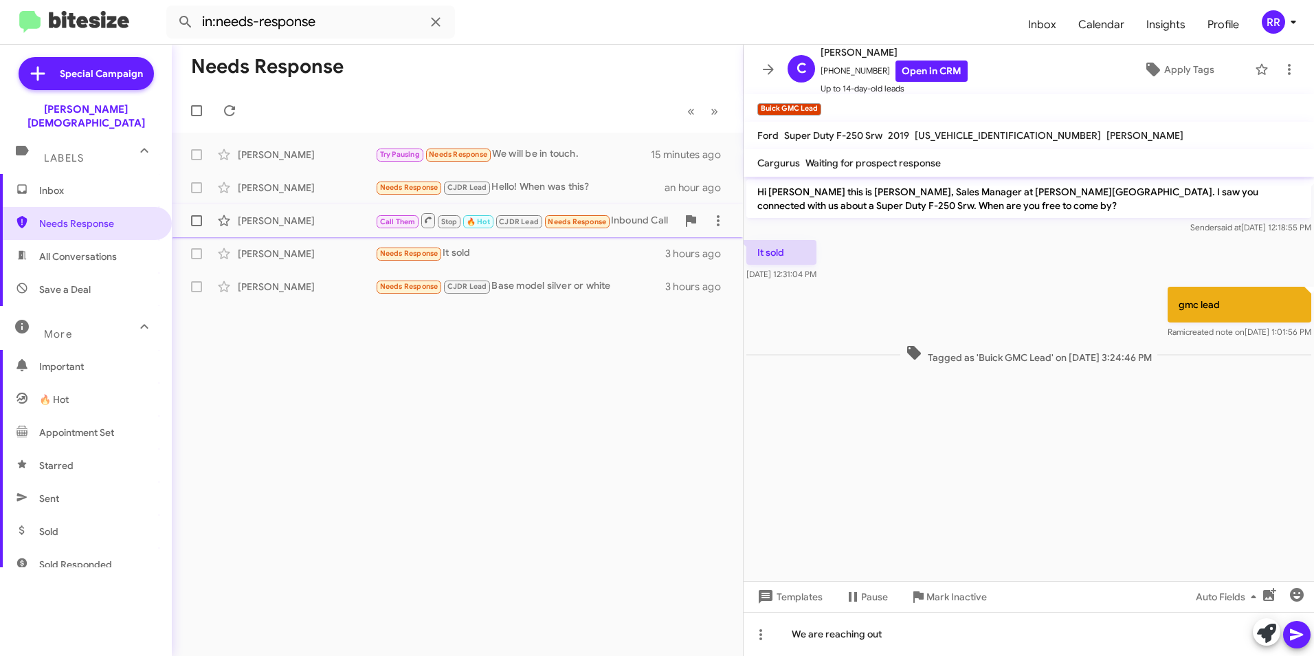
click at [278, 223] on div "[PERSON_NAME]" at bounding box center [306, 221] width 137 height 14
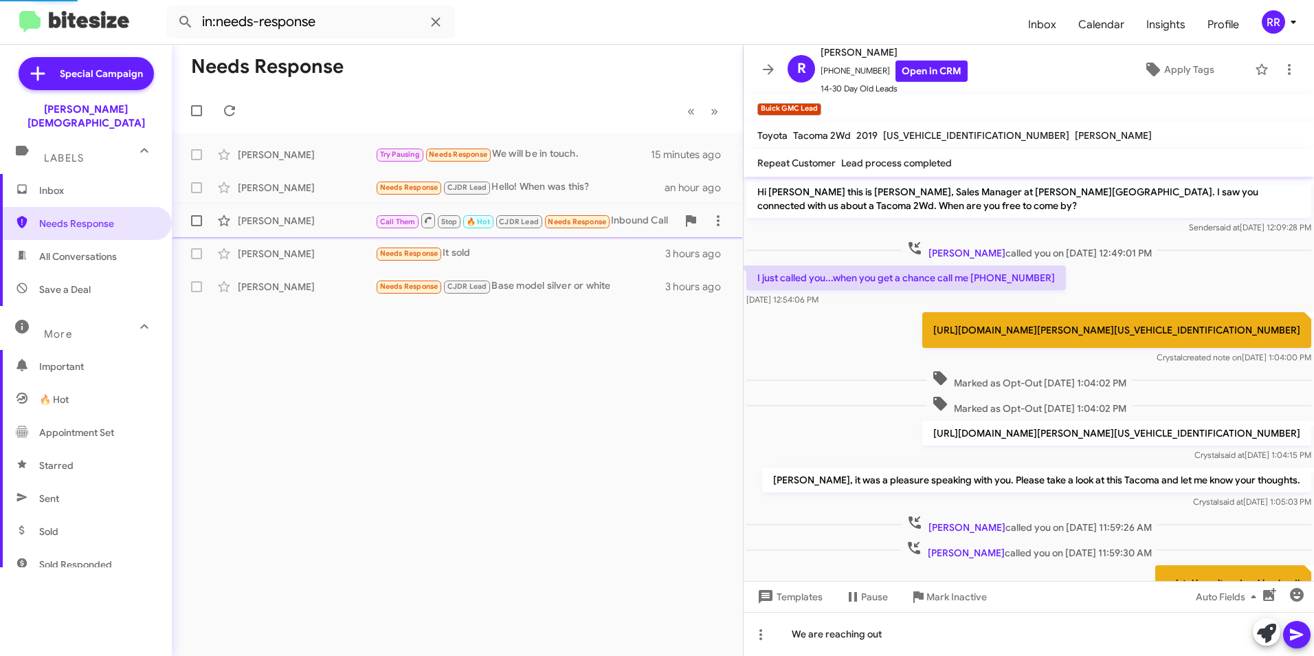
scroll to position [393, 0]
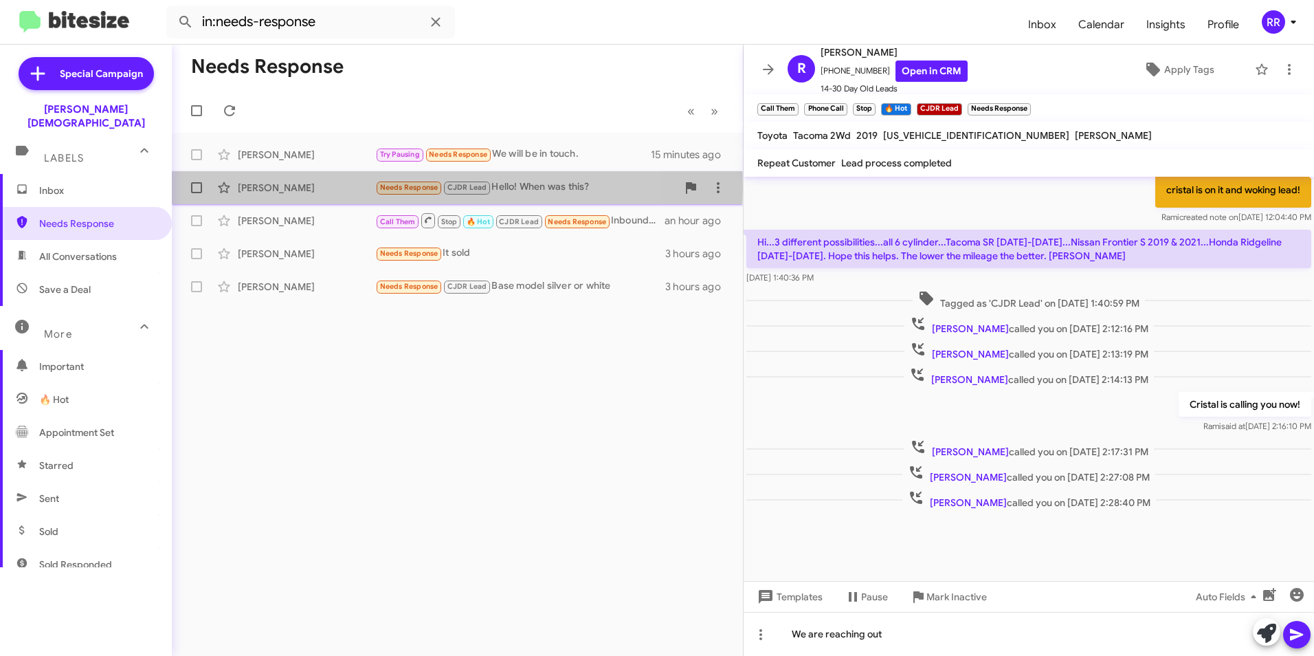
click at [265, 187] on div "[PERSON_NAME]" at bounding box center [306, 188] width 137 height 14
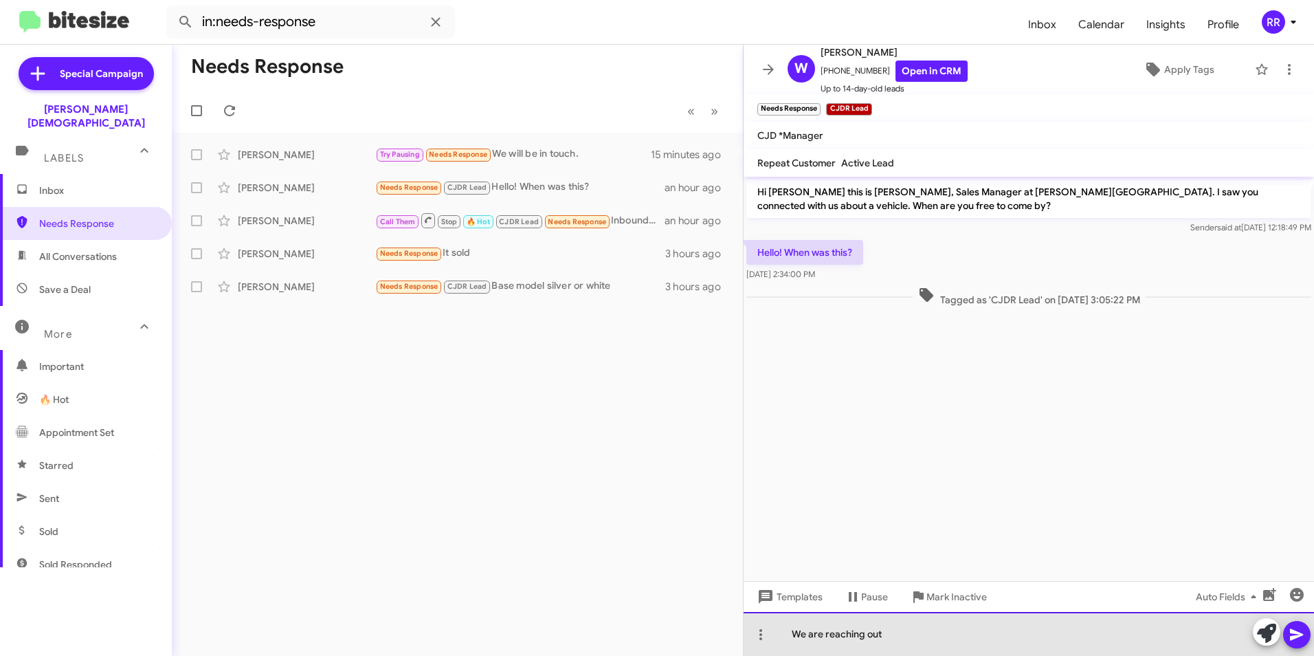
click at [937, 627] on div "We are reaching out" at bounding box center [1029, 634] width 571 height 44
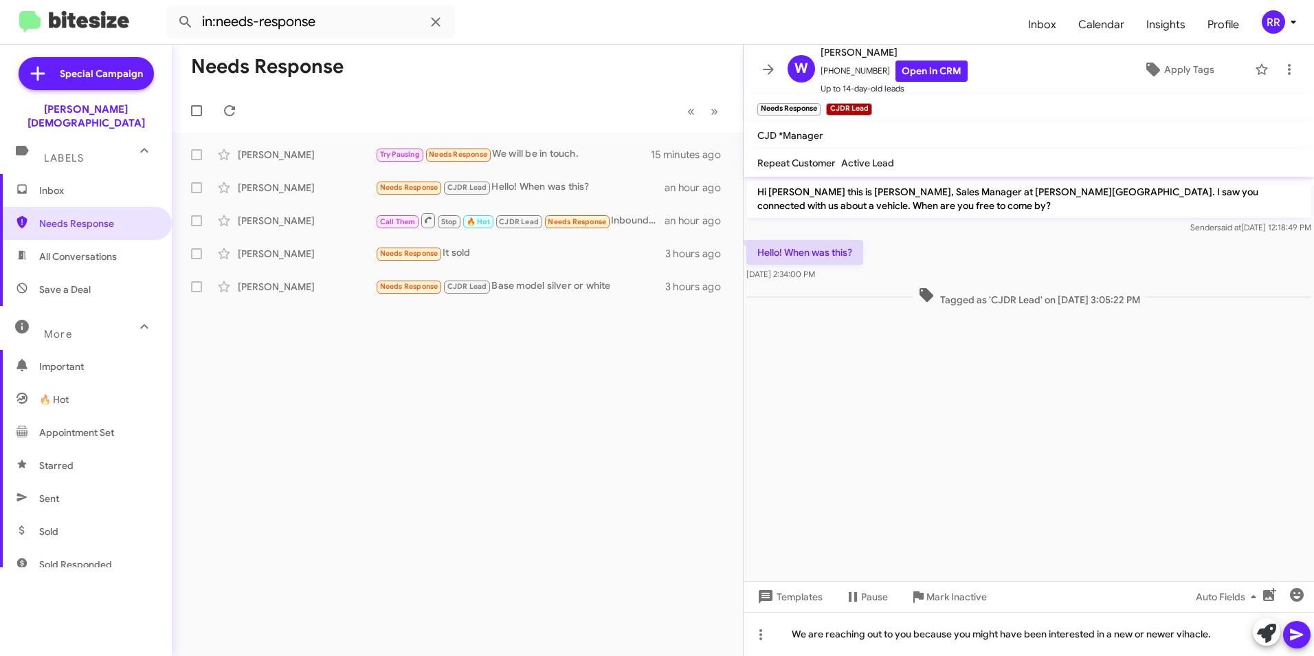
drag, startPoint x: 1189, startPoint y: 635, endPoint x: 1147, endPoint y: 567, distance: 79.0
click at [1085, 463] on cdk-virtual-scroll-viewport "Hi [PERSON_NAME] this is [PERSON_NAME], Sales Manager at [PERSON_NAME][GEOGRAPH…" at bounding box center [1029, 379] width 571 height 404
click at [1296, 633] on icon at bounding box center [1296, 635] width 13 height 12
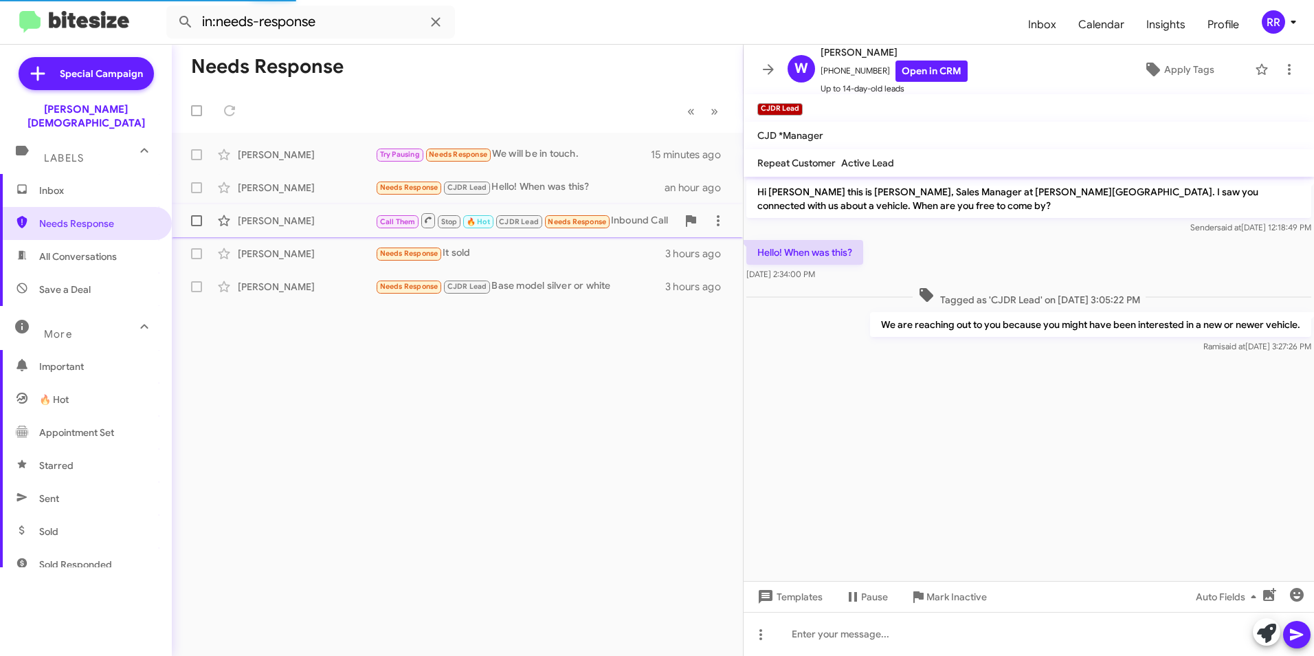
click at [287, 222] on div "[PERSON_NAME]" at bounding box center [306, 221] width 137 height 14
click at [268, 184] on div "[PERSON_NAME]" at bounding box center [306, 188] width 137 height 14
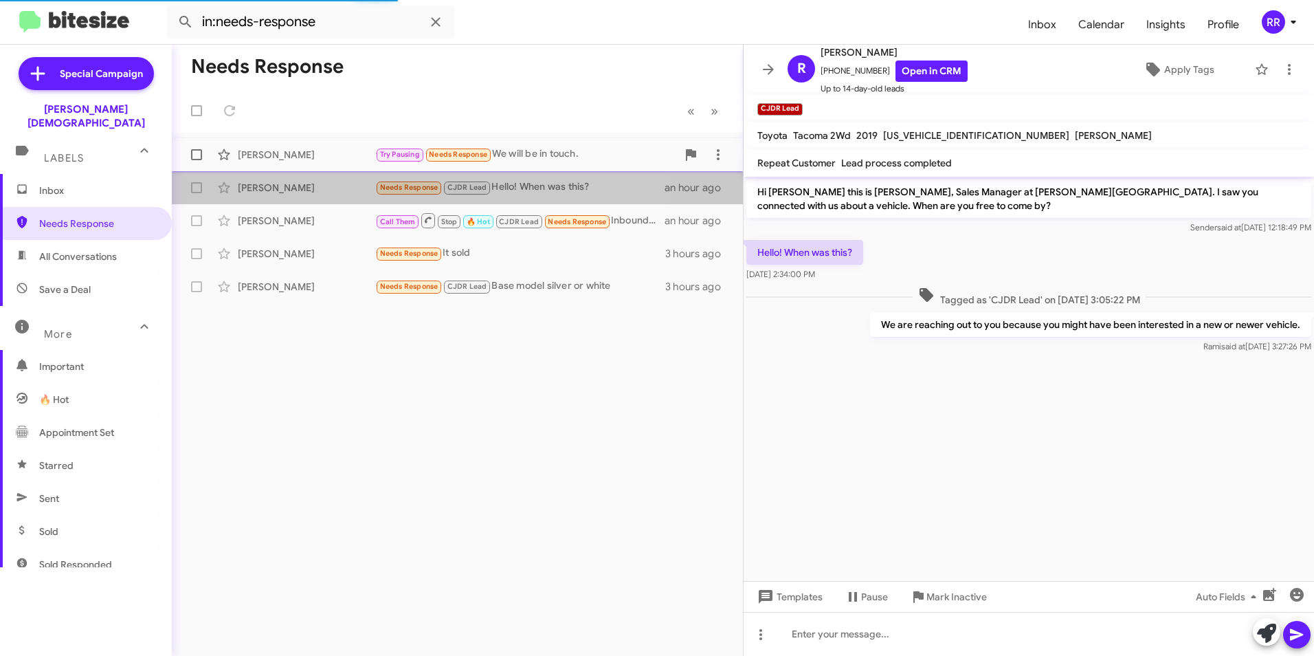
scroll to position [393, 0]
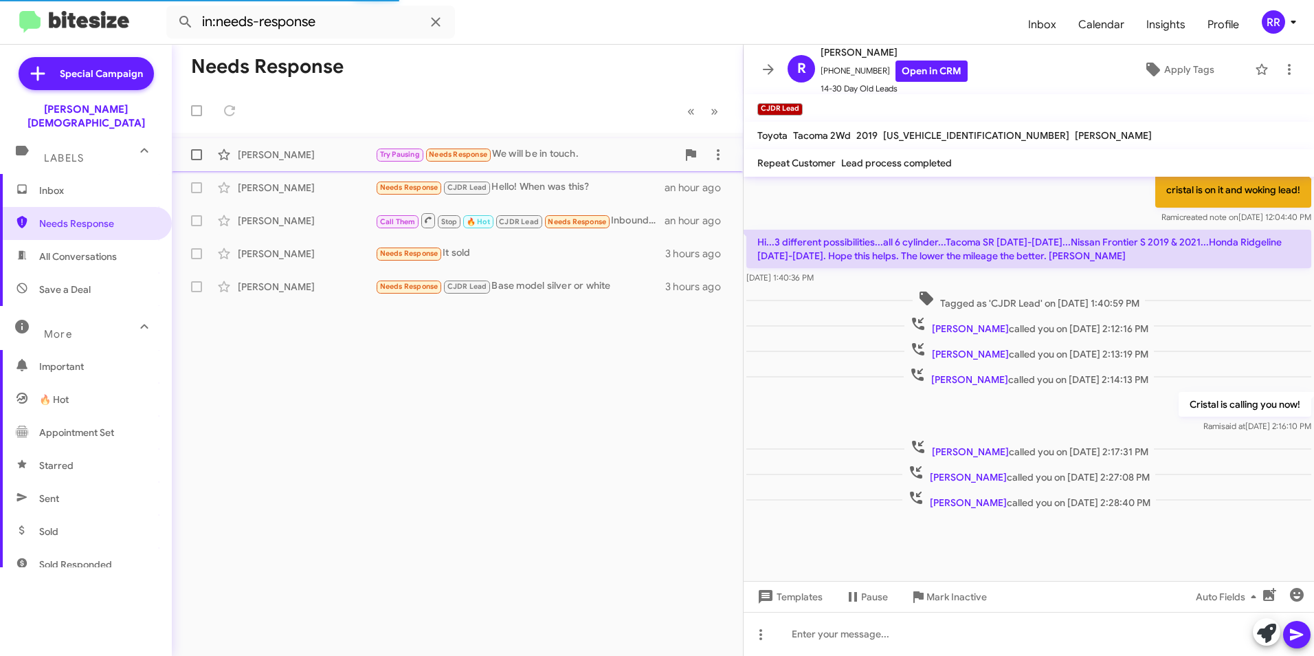
click at [269, 157] on div "[PERSON_NAME]" at bounding box center [306, 155] width 137 height 14
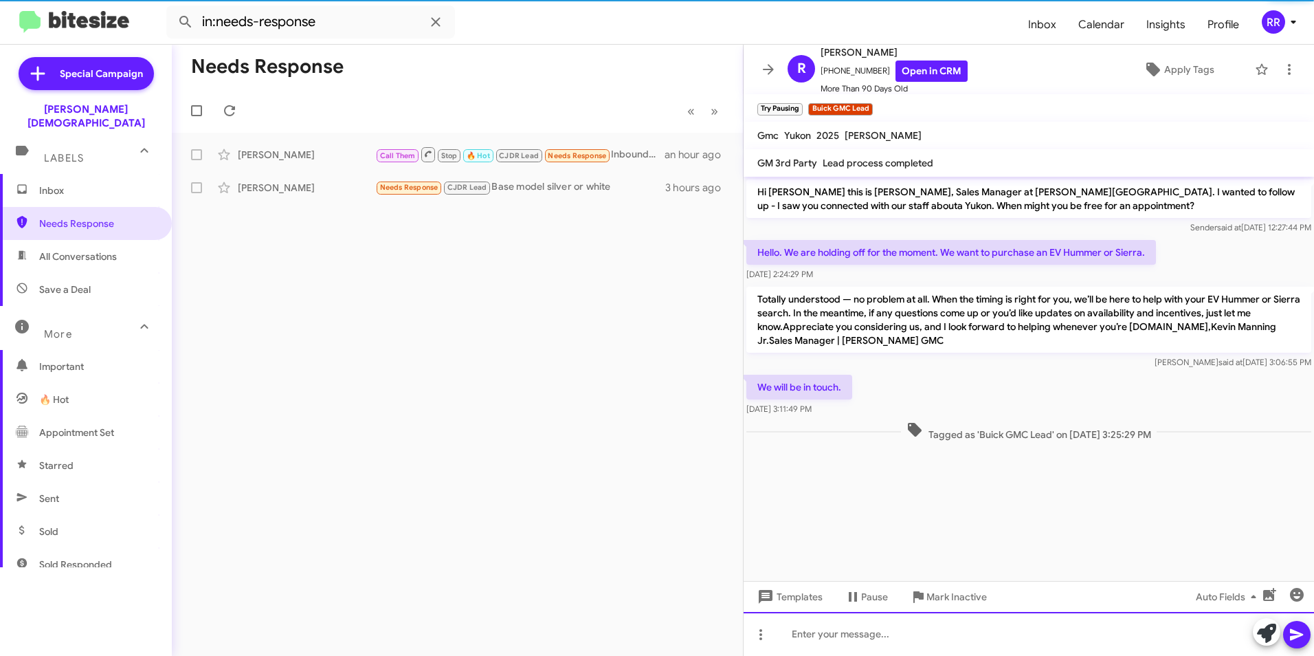
click at [857, 637] on div at bounding box center [1029, 634] width 571 height 44
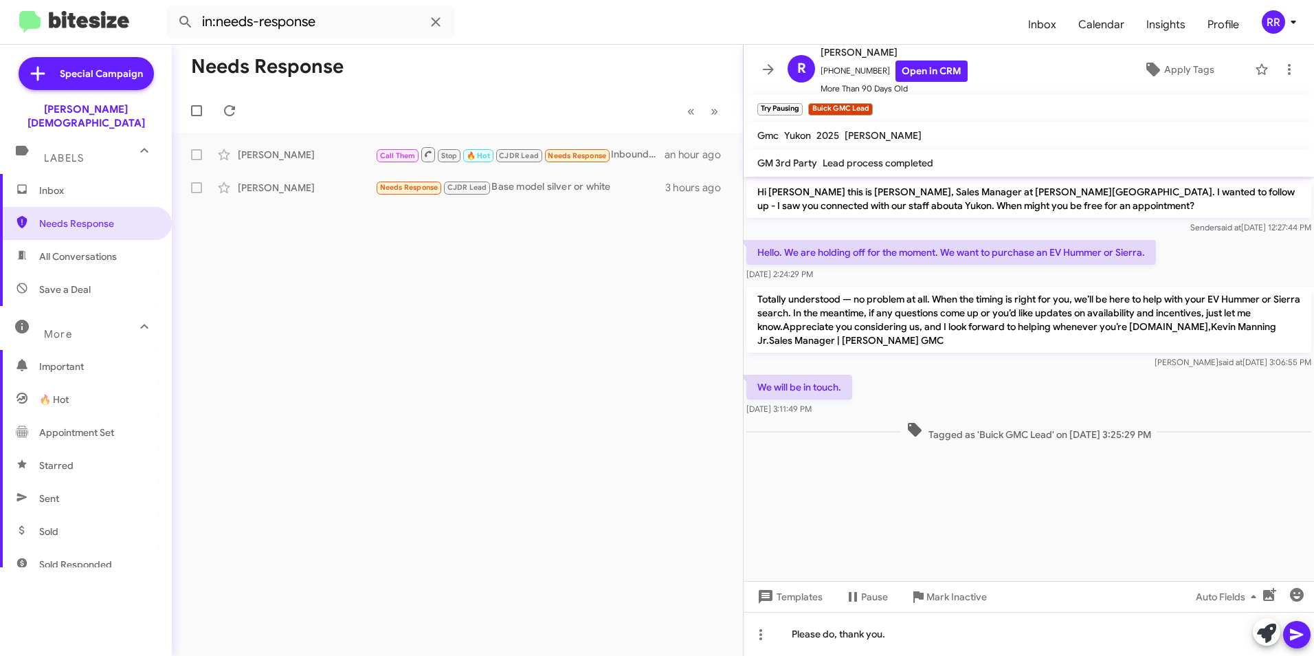
click at [1302, 634] on icon at bounding box center [1296, 635] width 13 height 12
click at [269, 153] on div "[PERSON_NAME]" at bounding box center [306, 155] width 137 height 14
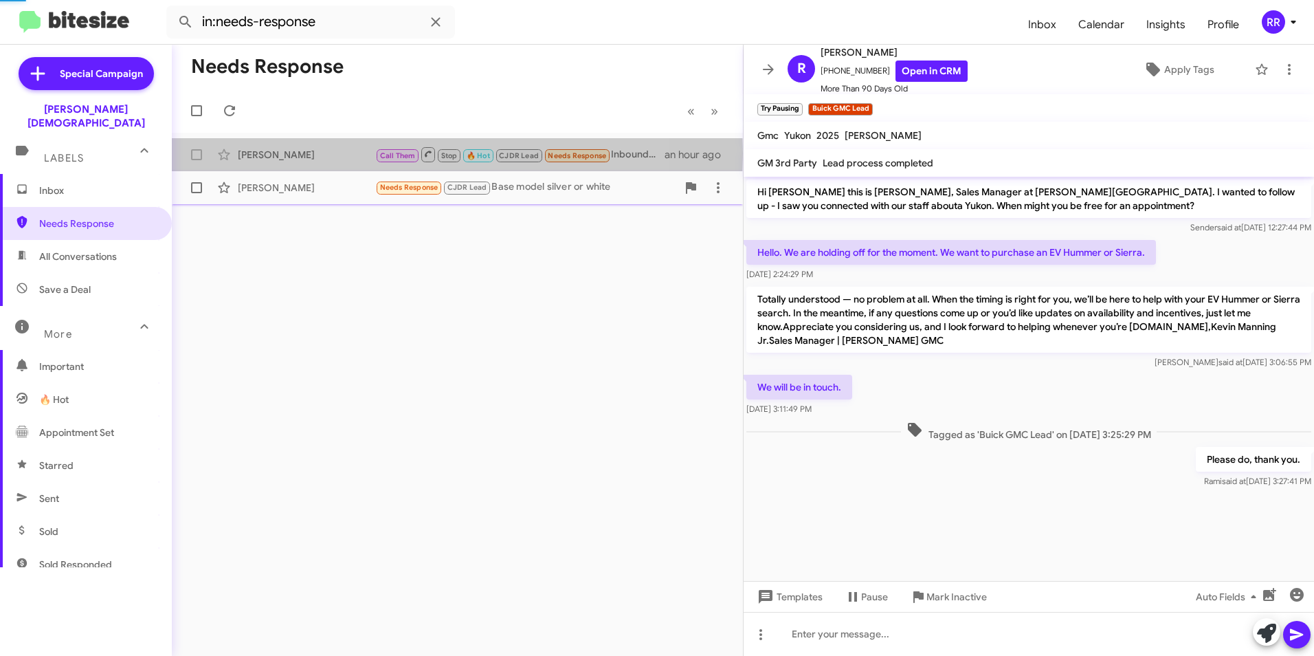
scroll to position [393, 0]
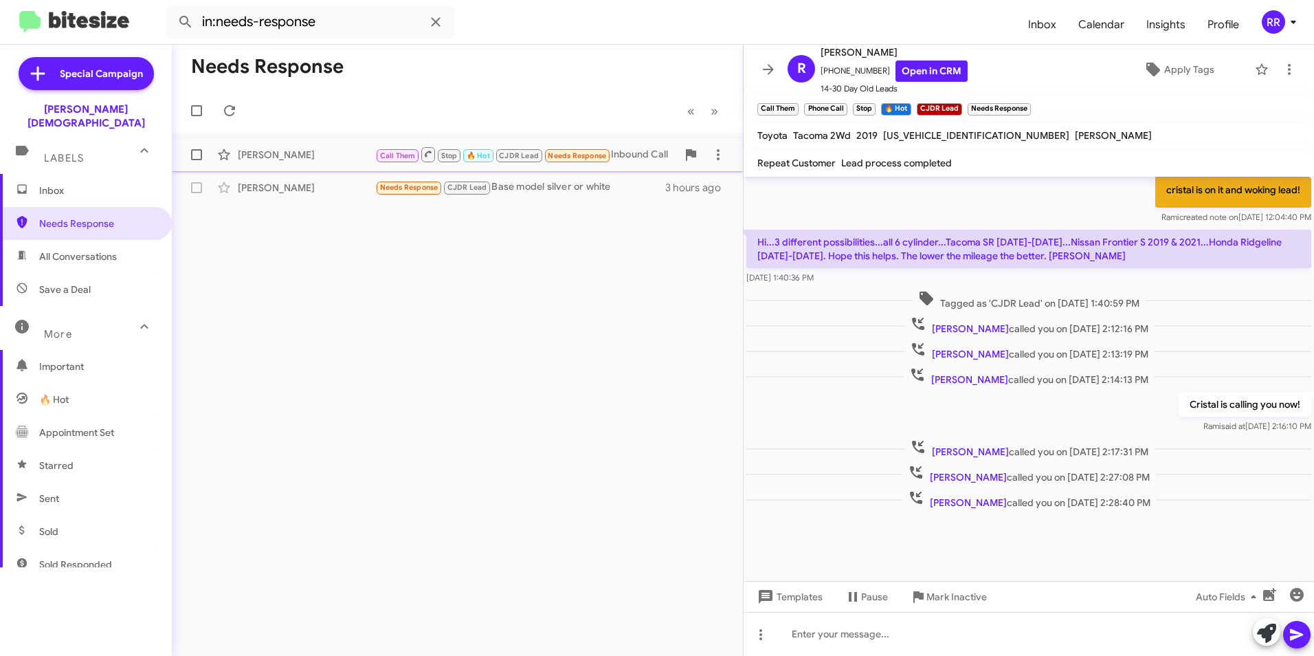
click at [287, 157] on div "[PERSON_NAME]" at bounding box center [306, 155] width 137 height 14
click at [291, 192] on div "[PERSON_NAME]" at bounding box center [306, 188] width 137 height 14
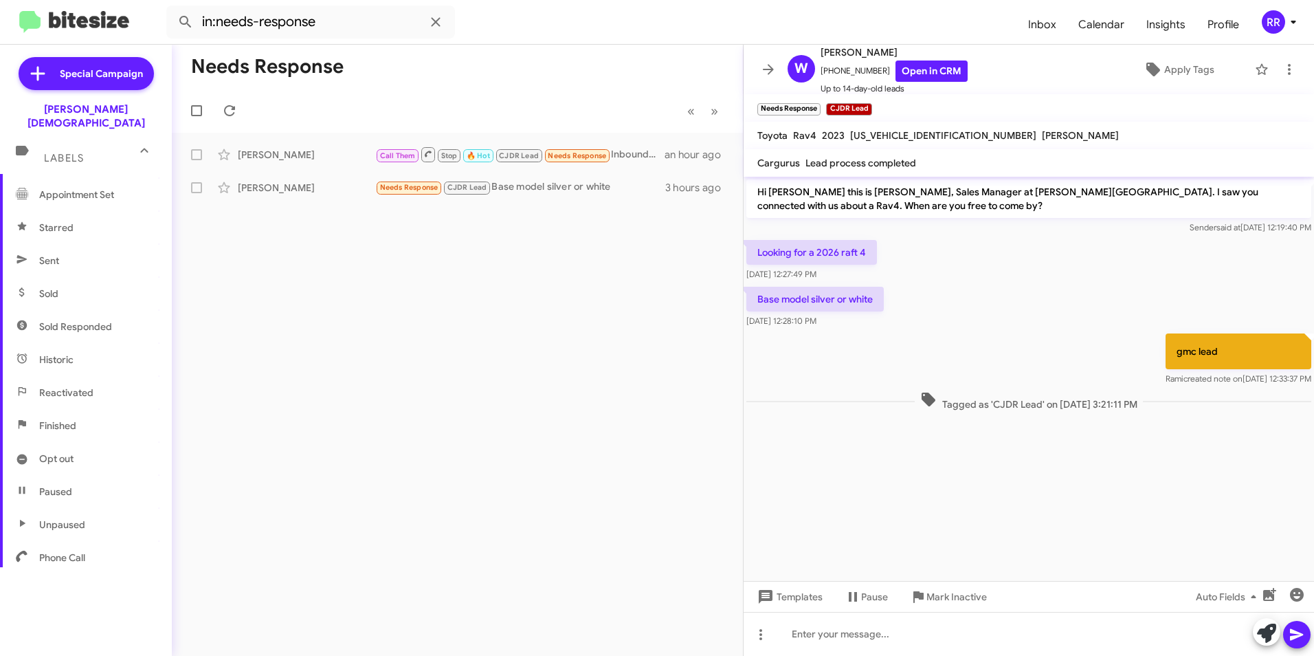
scroll to position [256, 0]
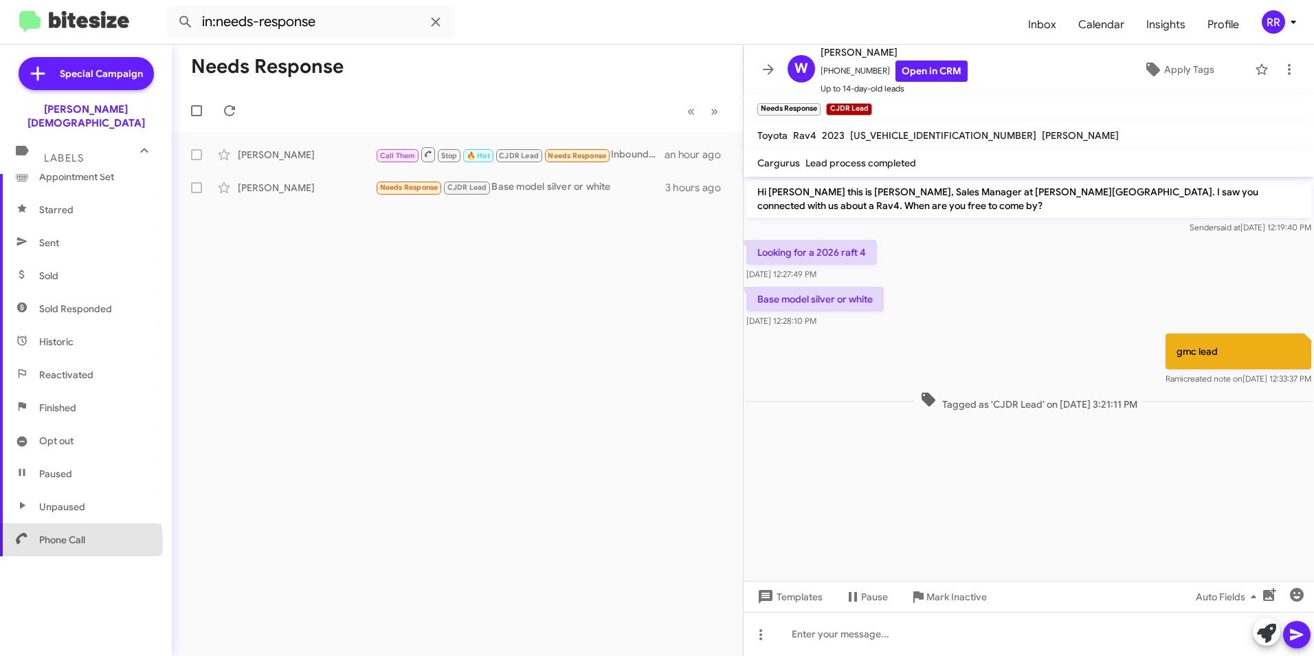
click at [60, 533] on span "Phone Call" at bounding box center [62, 540] width 46 height 14
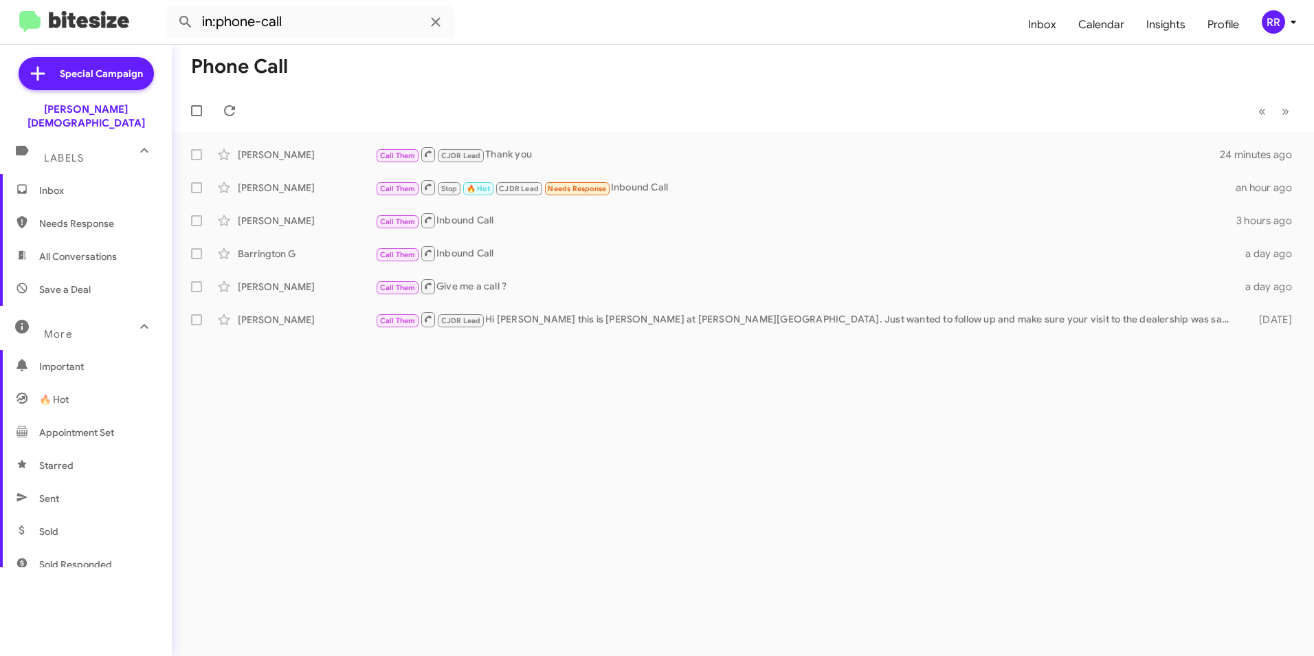
click at [71, 217] on span "Needs Response" at bounding box center [97, 224] width 117 height 14
type input "in:needs-response"
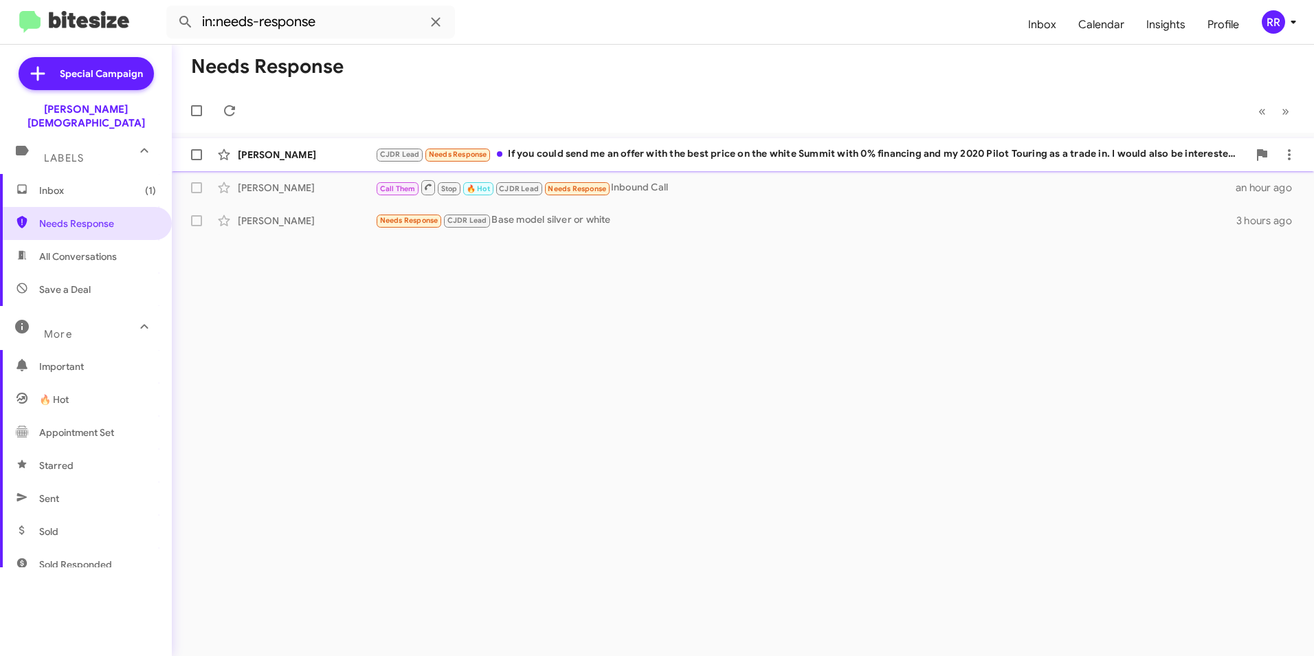
click at [261, 158] on div "[PERSON_NAME]" at bounding box center [306, 155] width 137 height 14
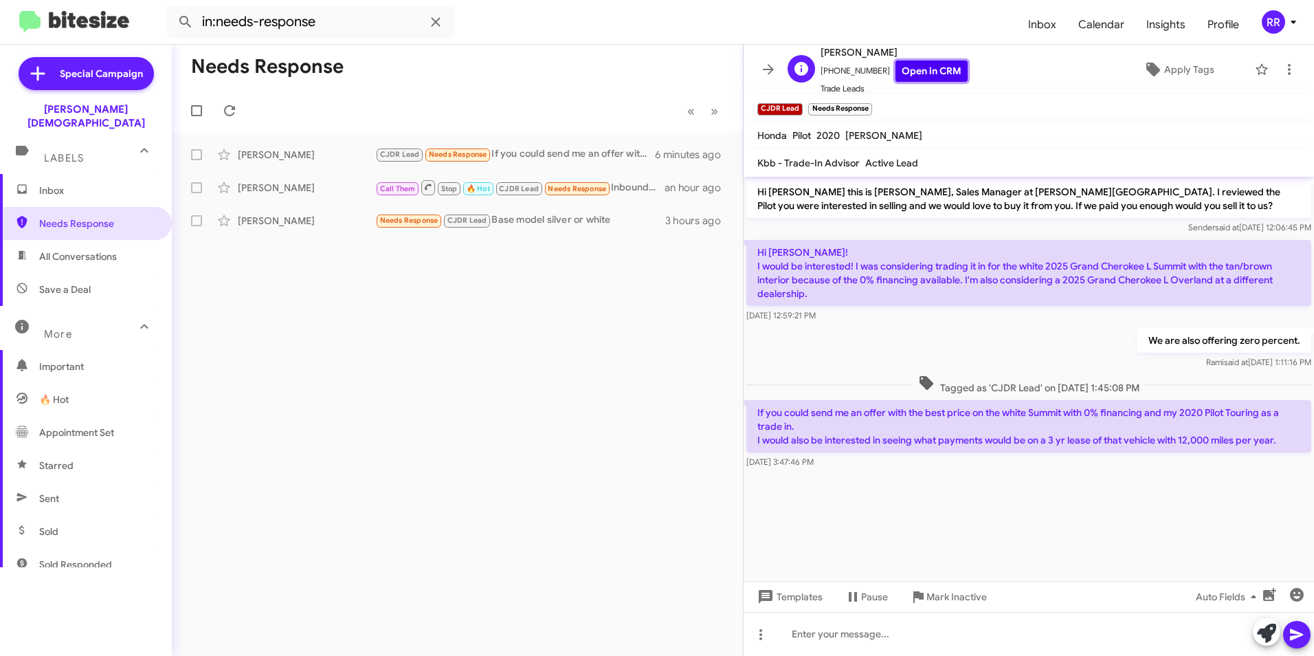
click at [911, 76] on link "Open in CRM" at bounding box center [932, 70] width 72 height 21
click at [870, 638] on div at bounding box center [1029, 634] width 571 height 44
click at [836, 639] on div at bounding box center [1029, 634] width 571 height 44
paste div
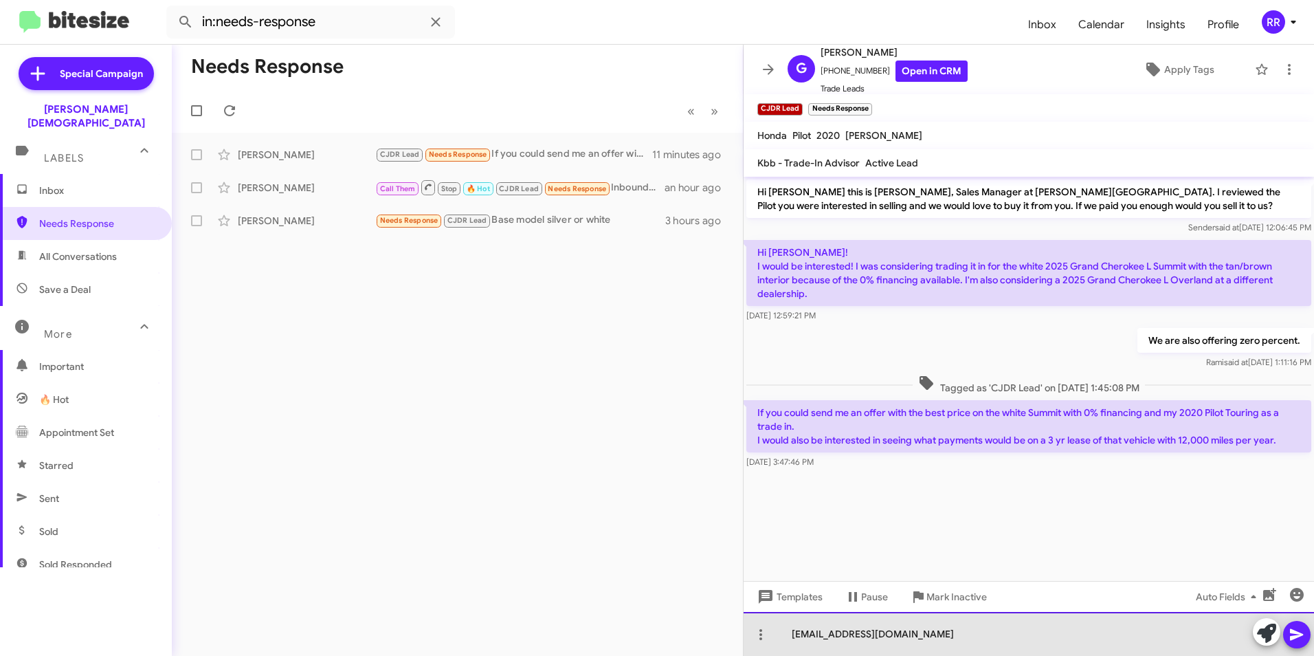
click at [791, 630] on div "[EMAIL_ADDRESS][DOMAIN_NAME]" at bounding box center [1029, 634] width 571 height 44
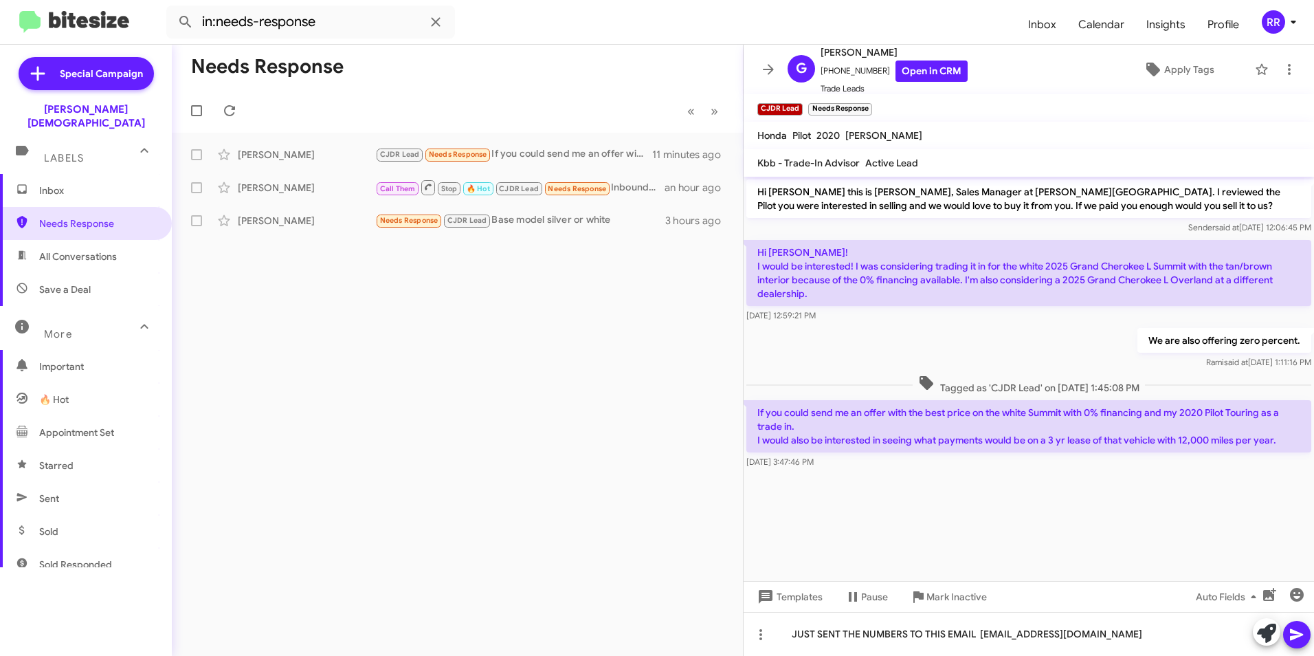
drag, startPoint x: 1299, startPoint y: 636, endPoint x: 1165, endPoint y: 583, distance: 144.1
click at [1299, 636] on icon at bounding box center [1296, 635] width 13 height 12
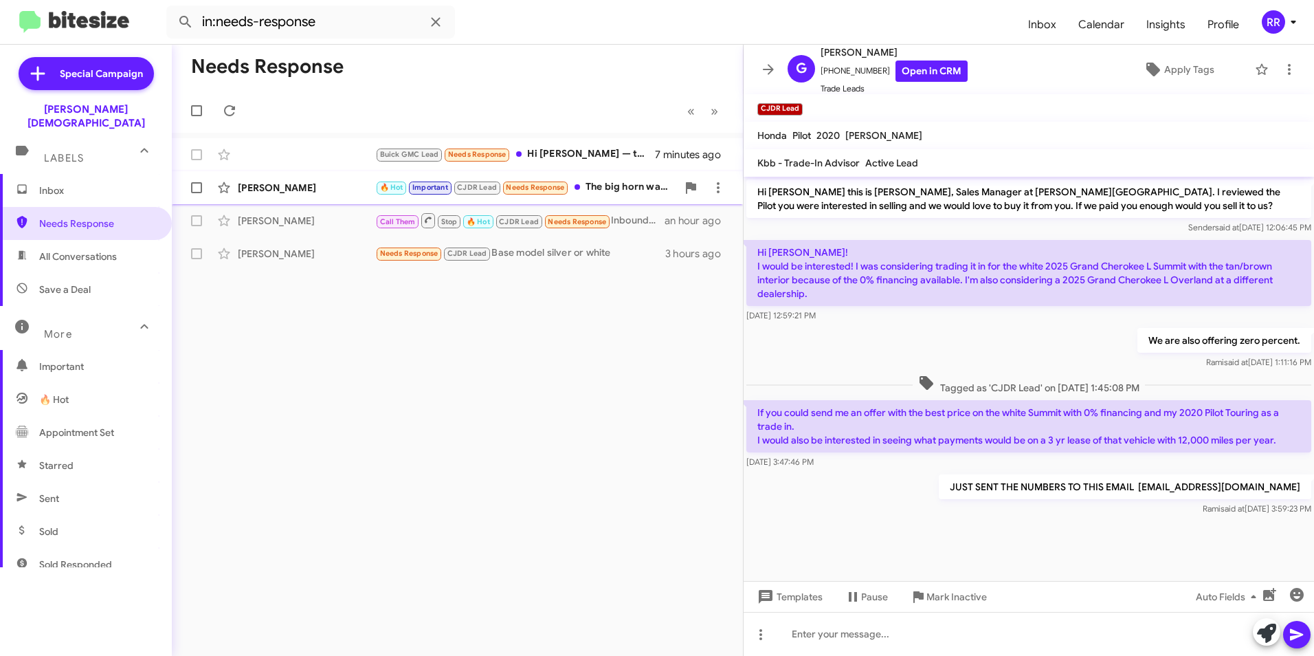
click at [307, 188] on div "[PERSON_NAME]" at bounding box center [306, 188] width 137 height 14
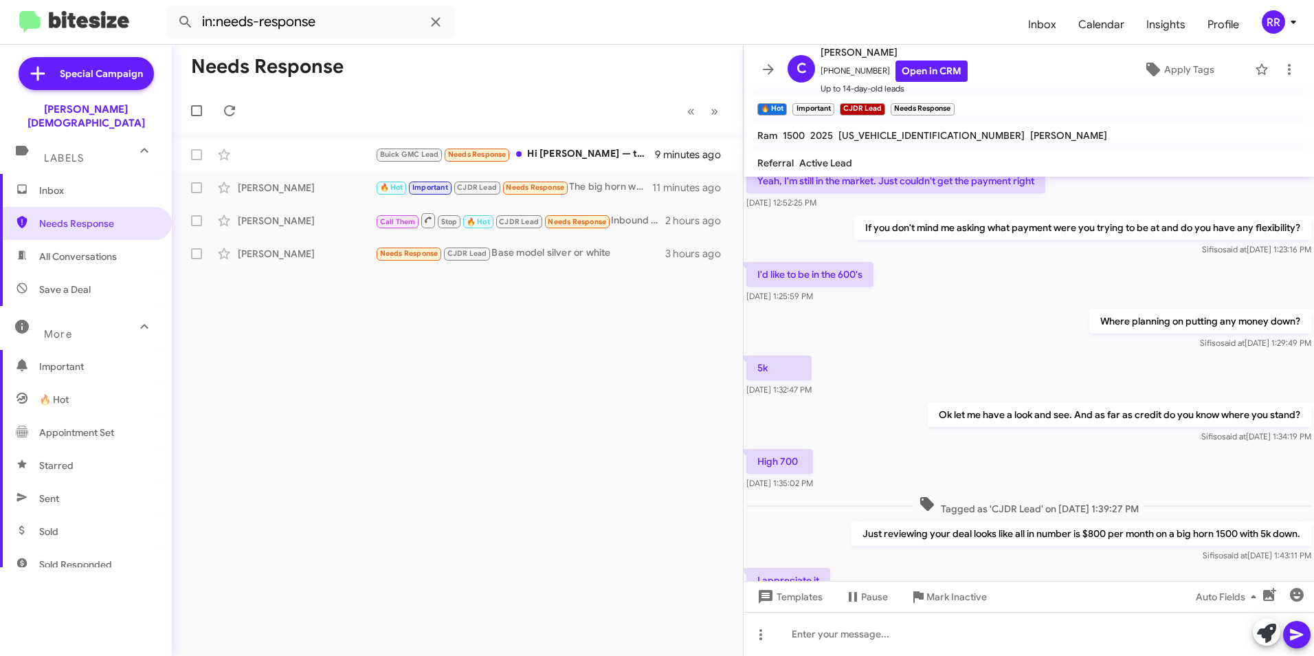
scroll to position [129, 0]
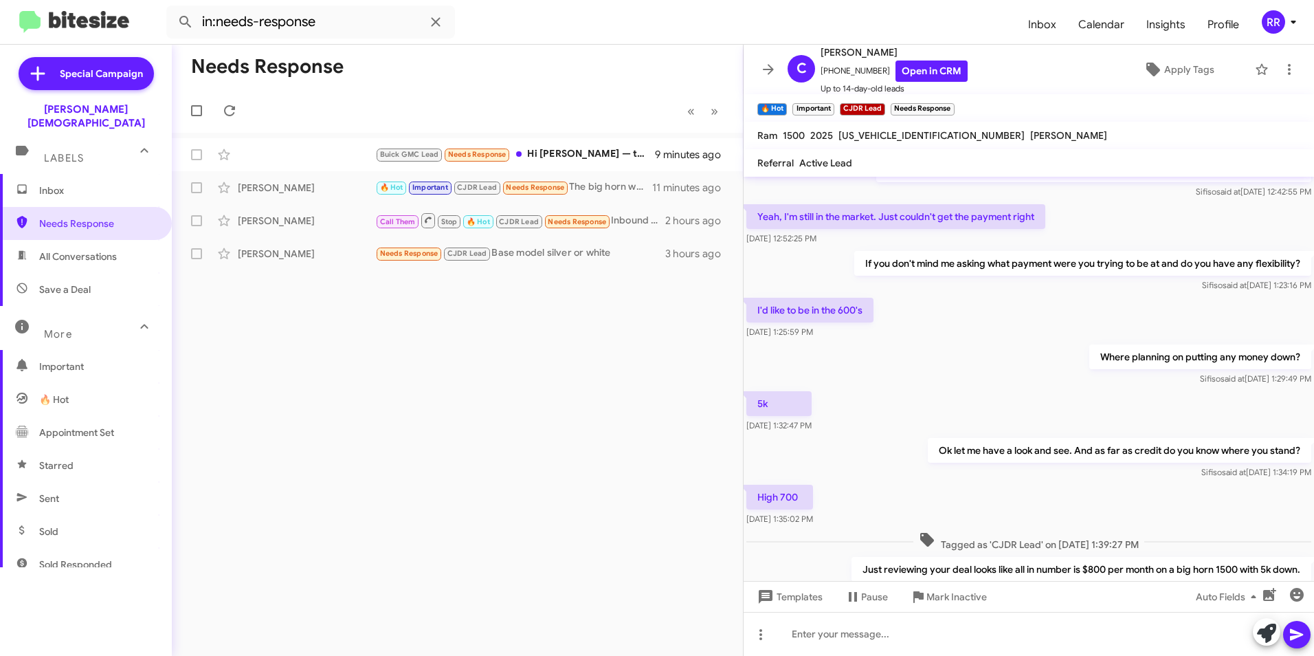
drag, startPoint x: 760, startPoint y: 324, endPoint x: 997, endPoint y: 298, distance: 238.0
click at [997, 298] on div "I'd like to be in the 600's [DATE] 1:25:59 PM" at bounding box center [1029, 318] width 571 height 47
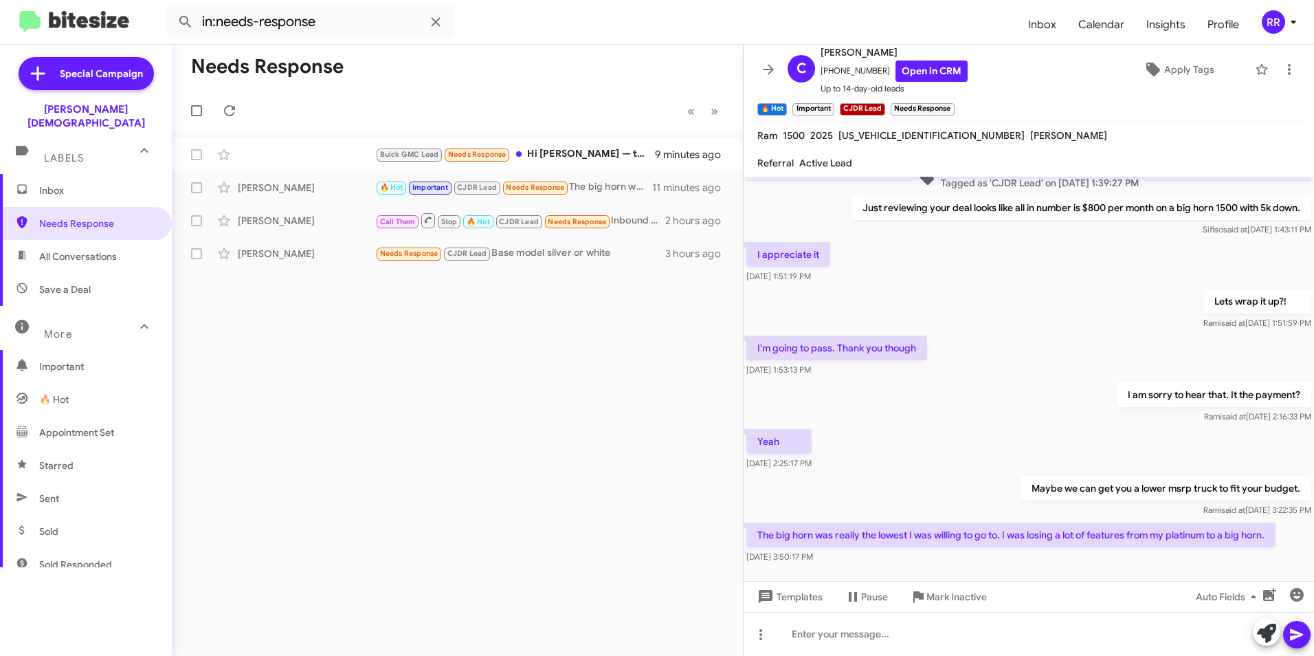
scroll to position [542, 0]
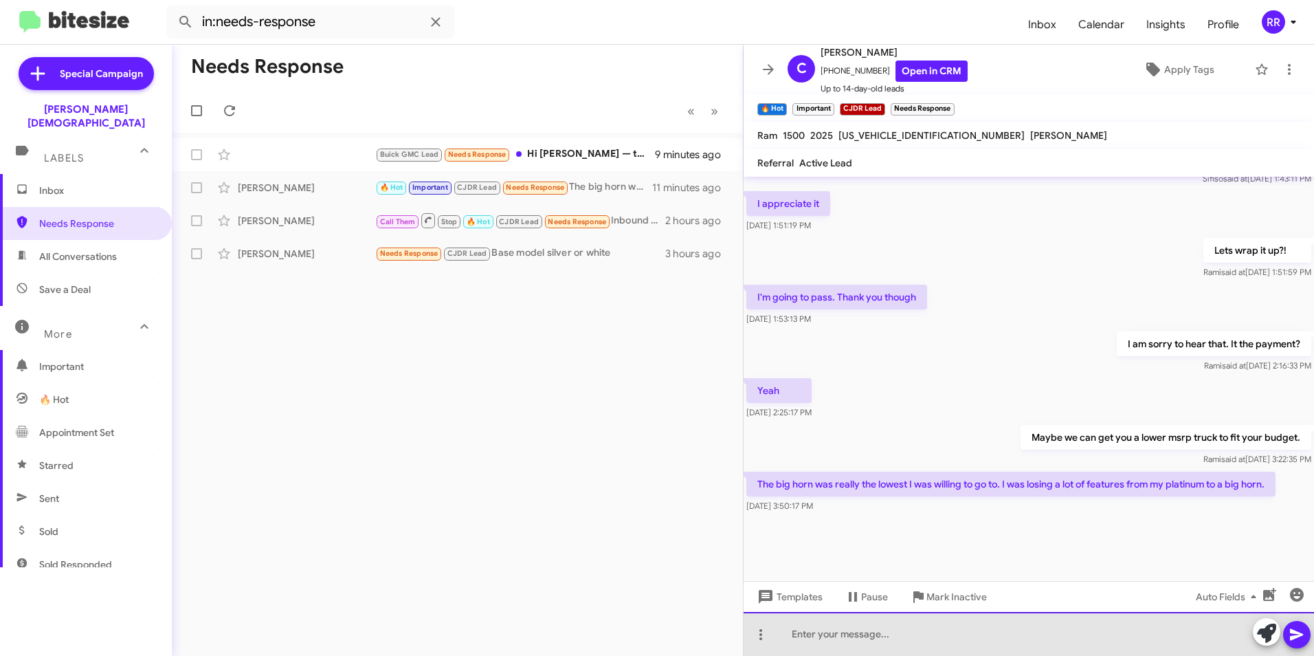
click at [830, 632] on div at bounding box center [1029, 634] width 571 height 44
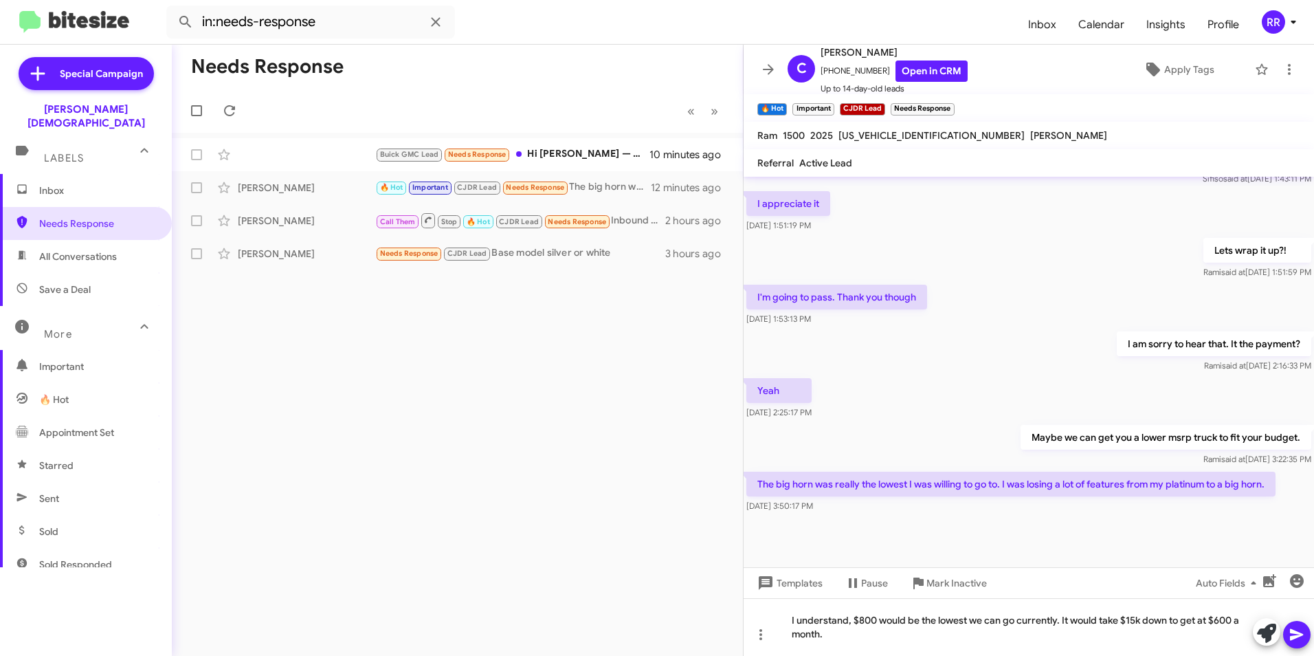
click at [1286, 629] on button at bounding box center [1296, 634] width 27 height 27
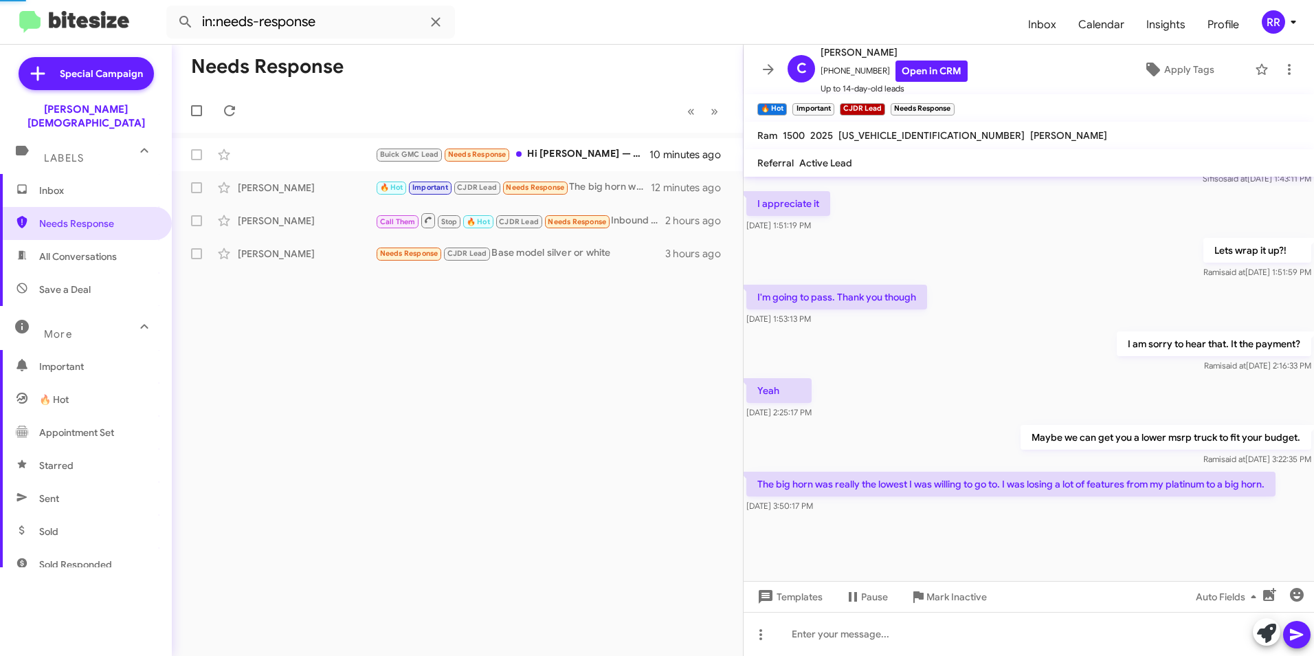
click at [1288, 632] on button at bounding box center [1296, 634] width 27 height 27
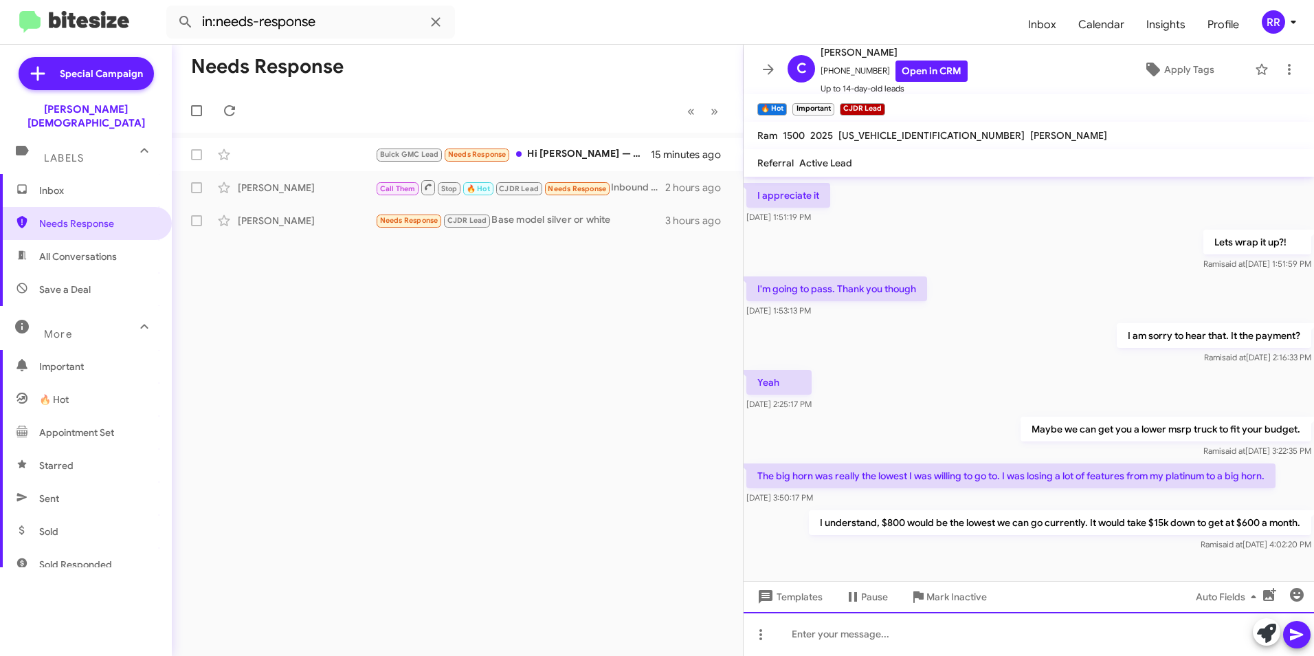
scroll to position [592, 0]
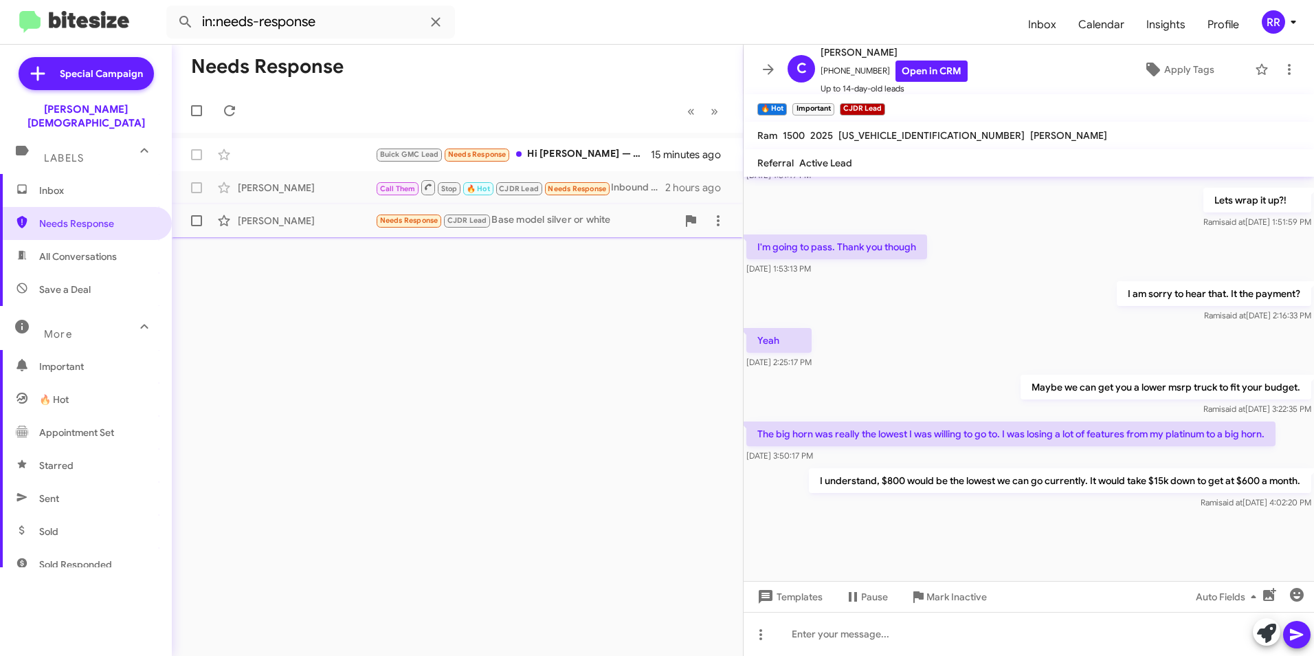
click at [289, 221] on div "[PERSON_NAME]" at bounding box center [306, 221] width 137 height 14
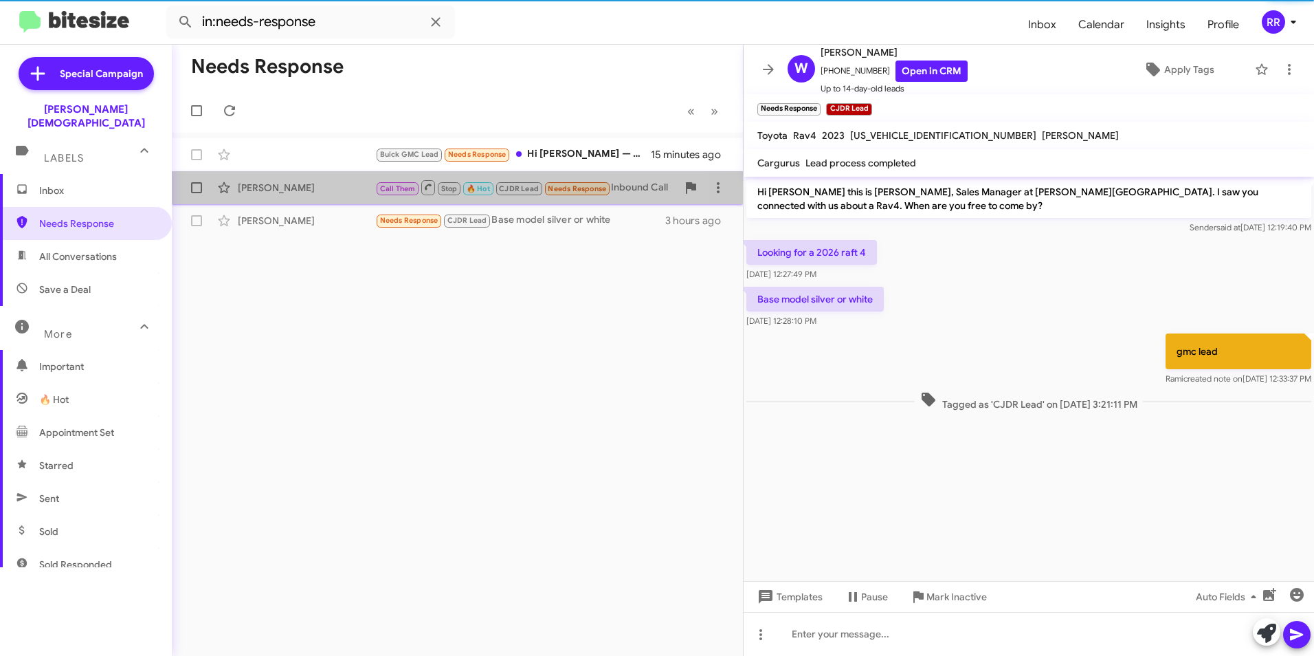
click at [289, 190] on div "[PERSON_NAME]" at bounding box center [306, 188] width 137 height 14
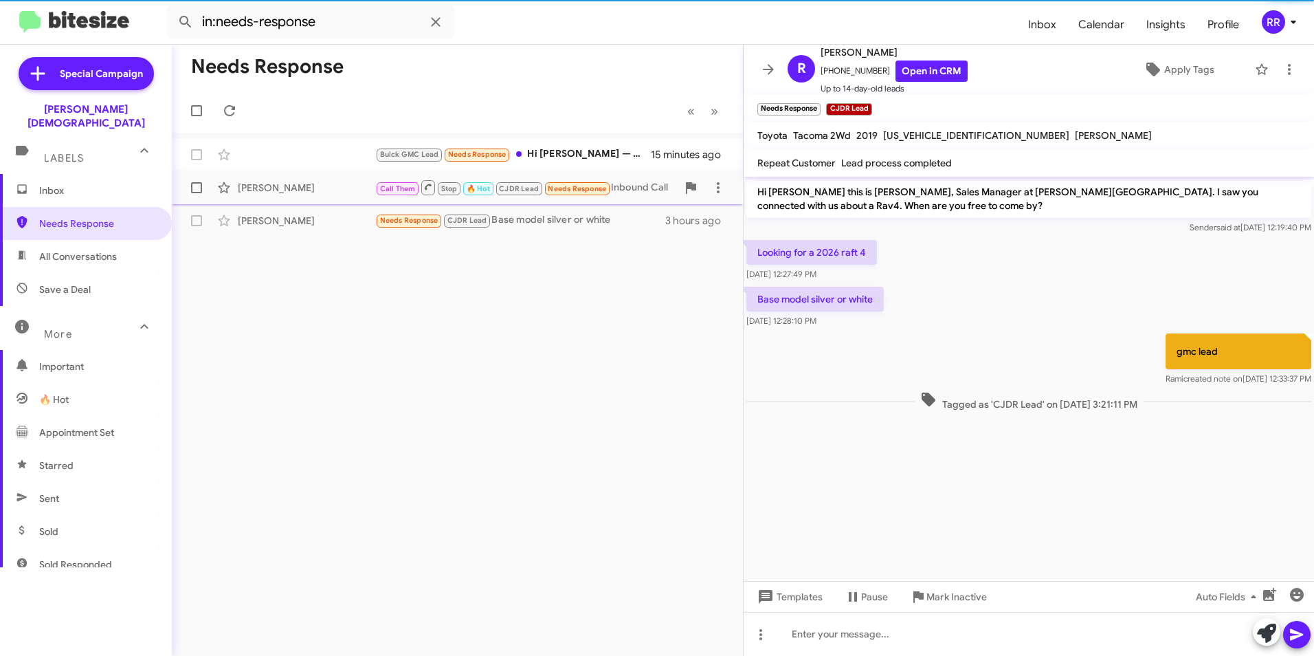
scroll to position [393, 0]
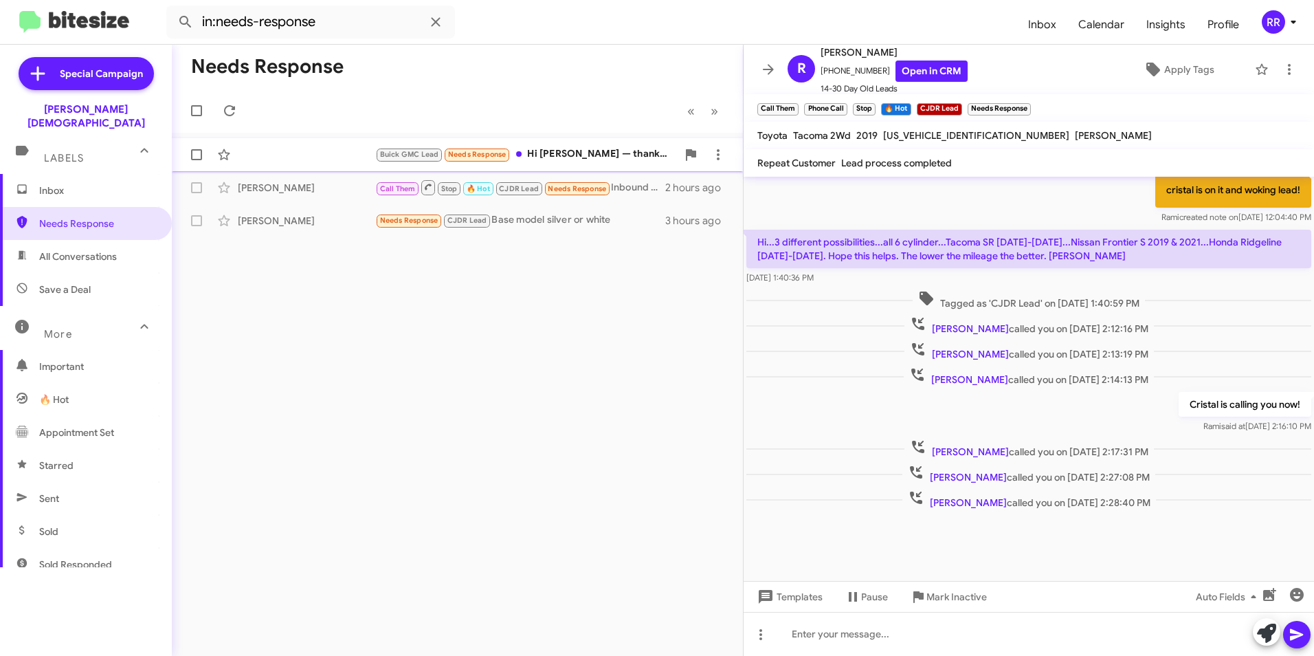
click at [332, 159] on div "Buick GMC Lead Needs Response Hi [PERSON_NAME] — thanks. Please email a short w…" at bounding box center [457, 154] width 549 height 27
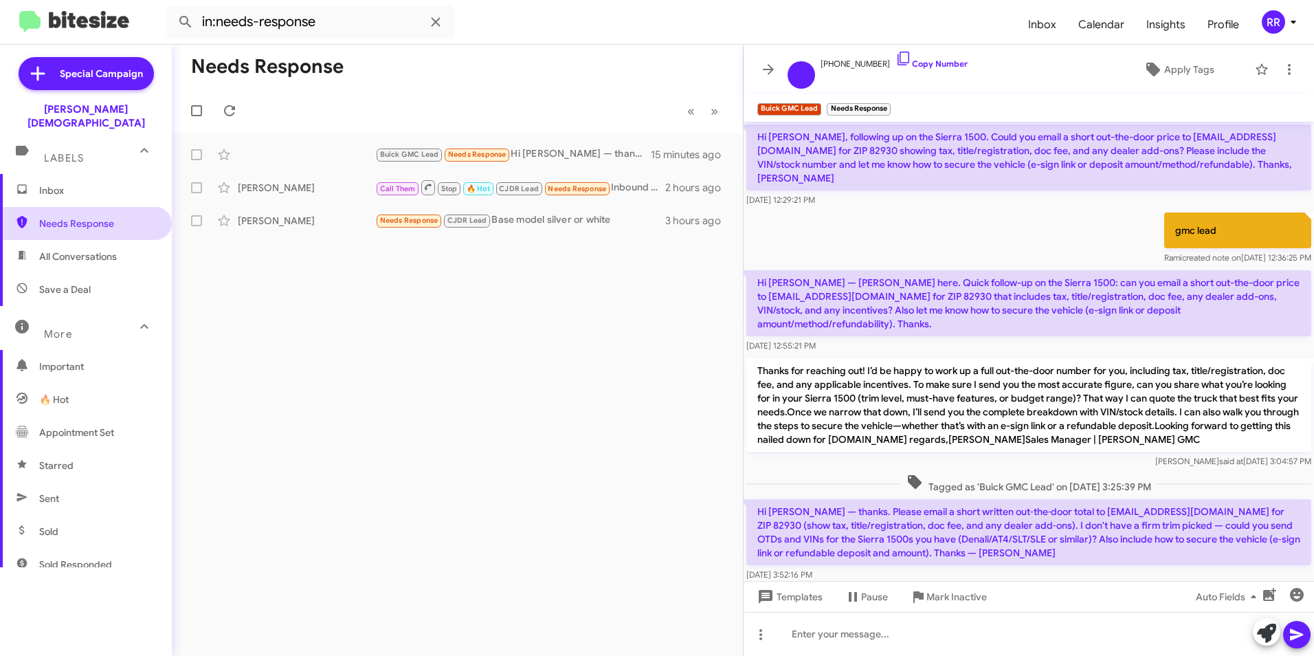
click at [99, 217] on span "Needs Response" at bounding box center [97, 224] width 117 height 14
